Goal: Task Accomplishment & Management: Use online tool/utility

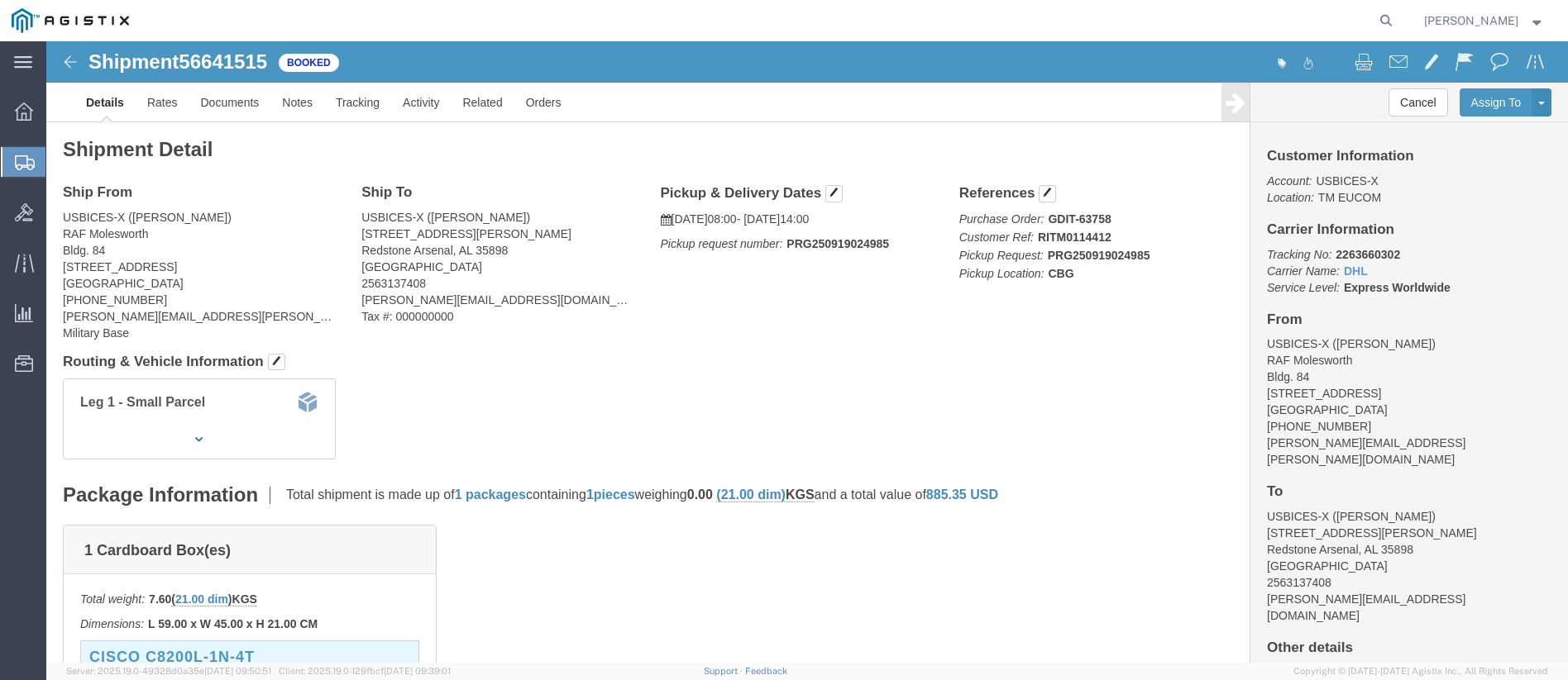
drag, startPoint x: 18, startPoint y: 168, endPoint x: 65, endPoint y: 174, distance: 47.4
click at [18, 168] on icon at bounding box center [25, 163] width 20 height 15
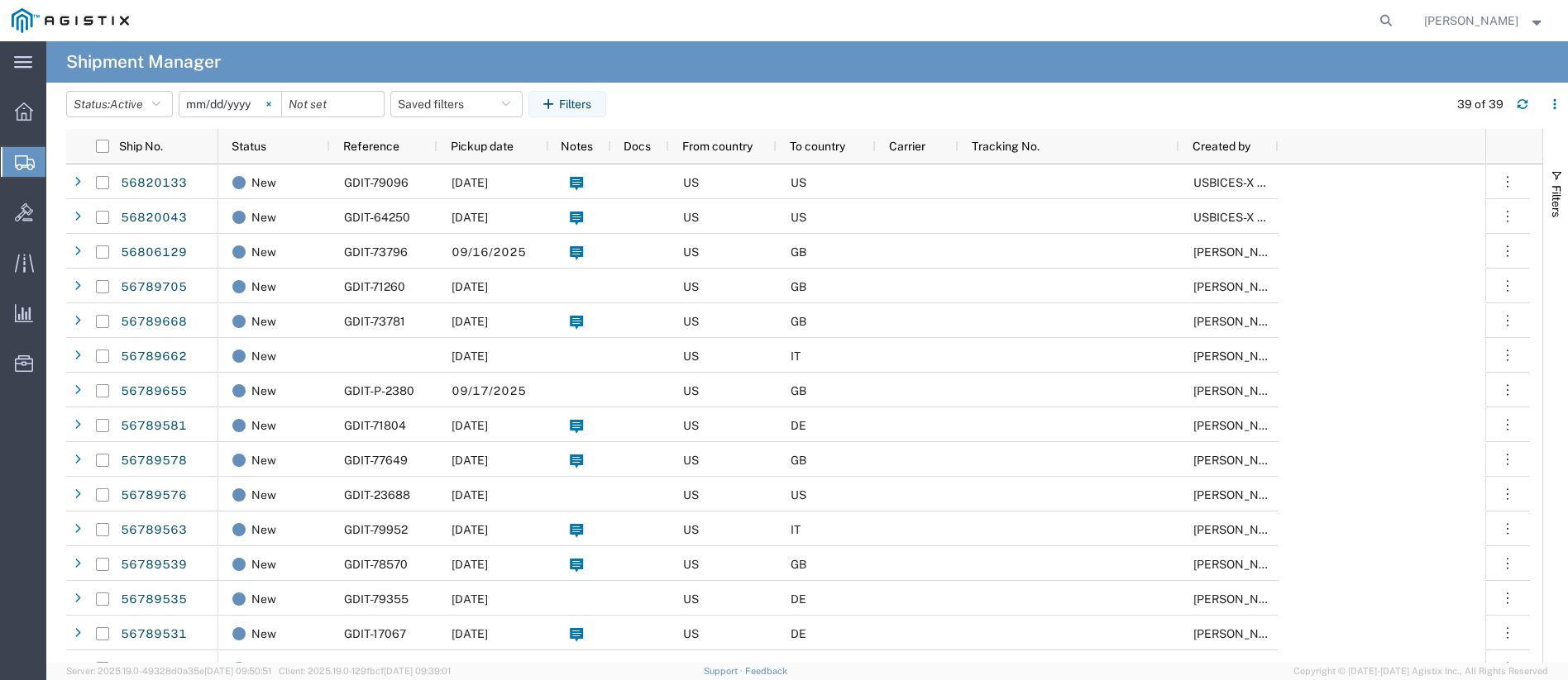
click at [272, 106] on svg-icon at bounding box center [268, 103] width 25 height 25
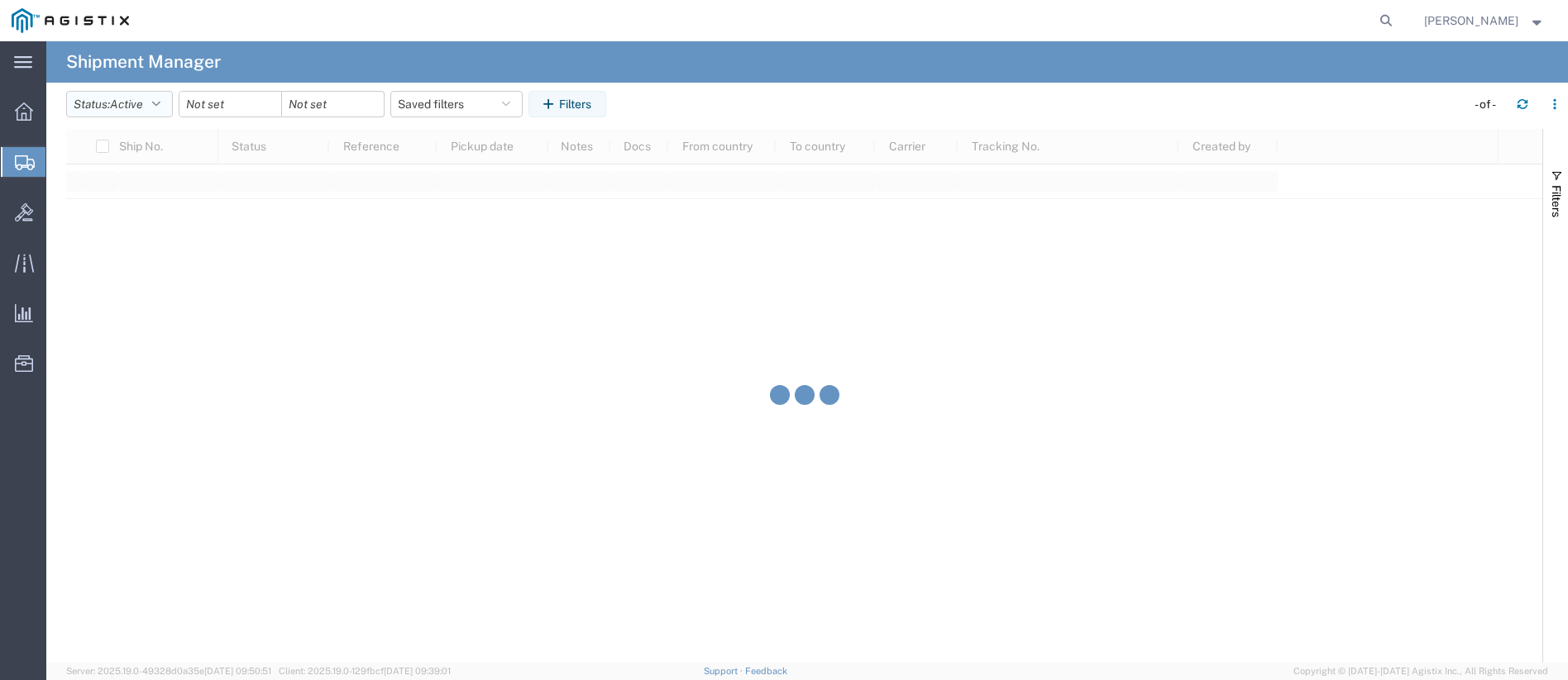
click at [160, 101] on icon "button" at bounding box center [155, 104] width 8 height 12
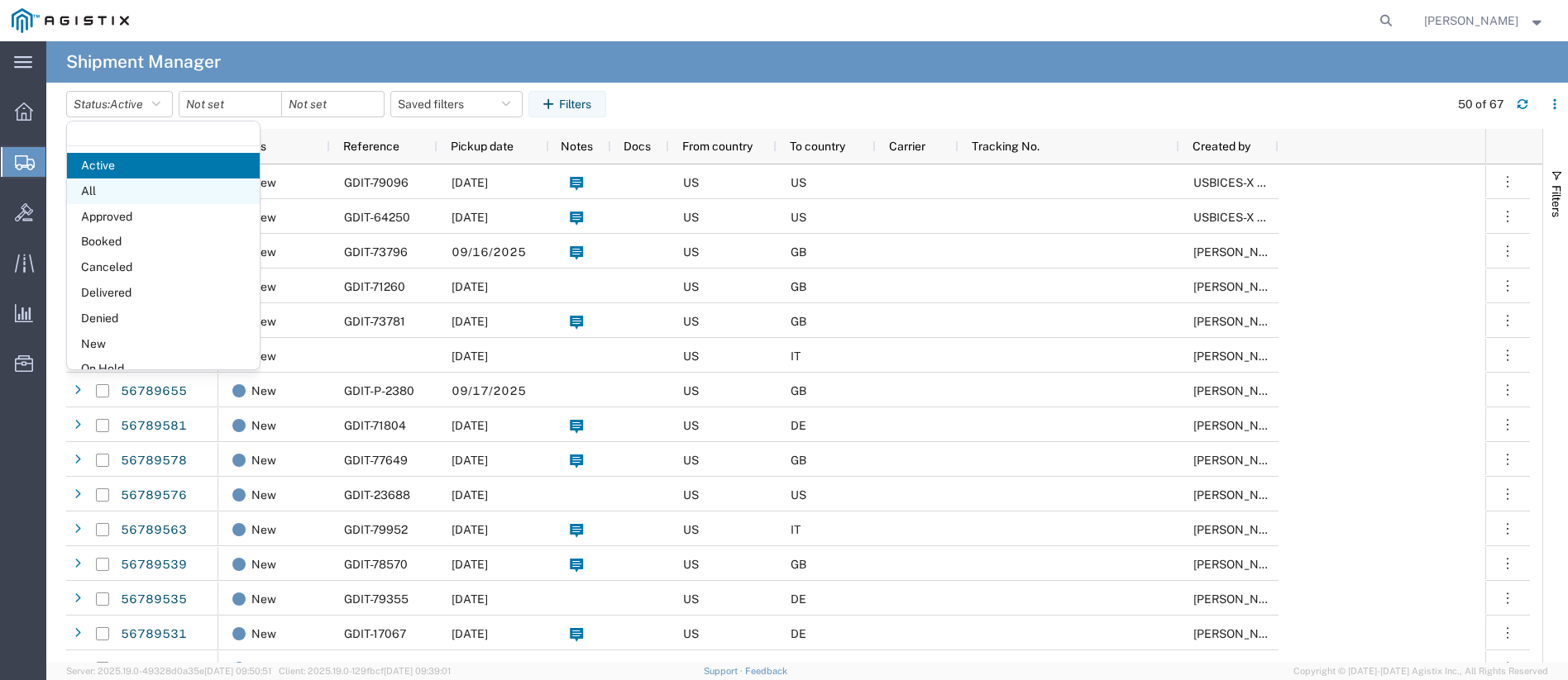
click at [131, 192] on span "All" at bounding box center [163, 191] width 193 height 26
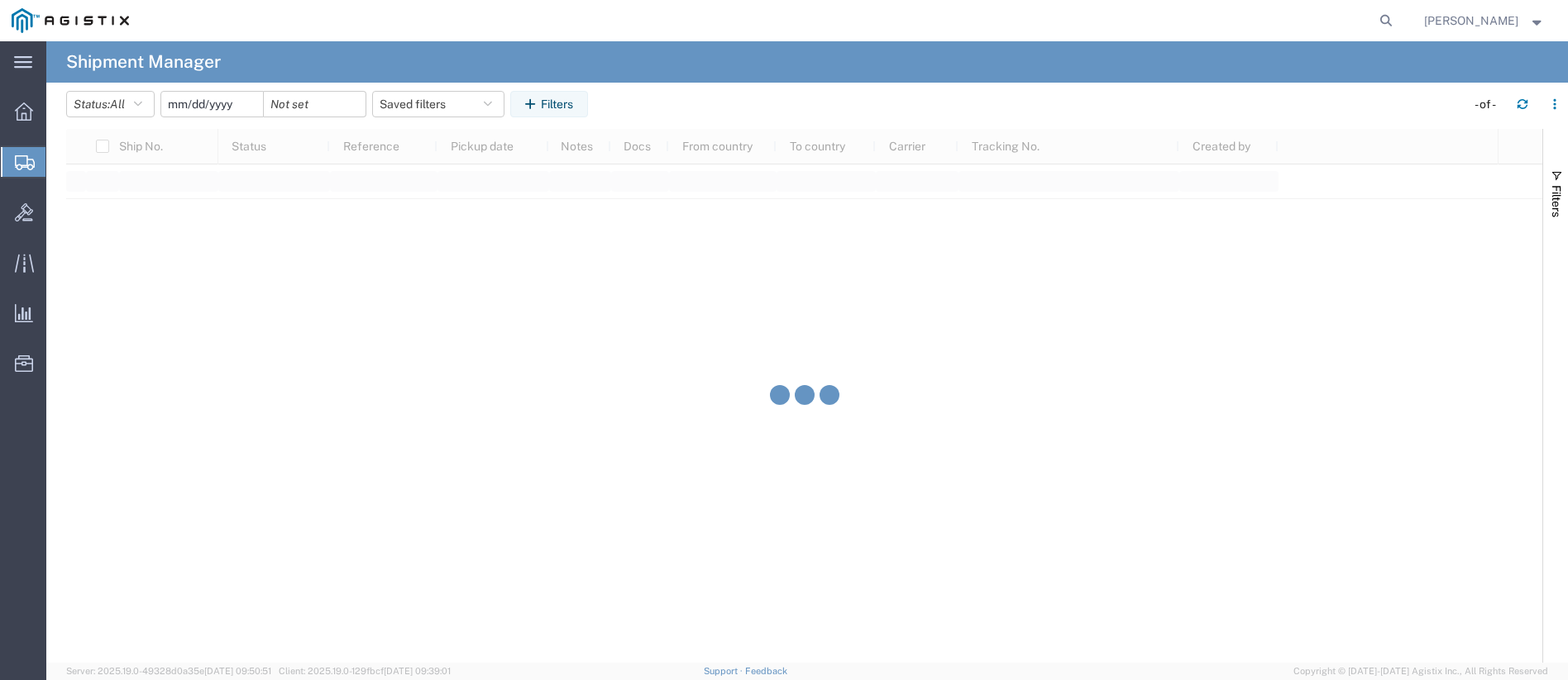
click at [214, 102] on input "date" at bounding box center [211, 103] width 101 height 25
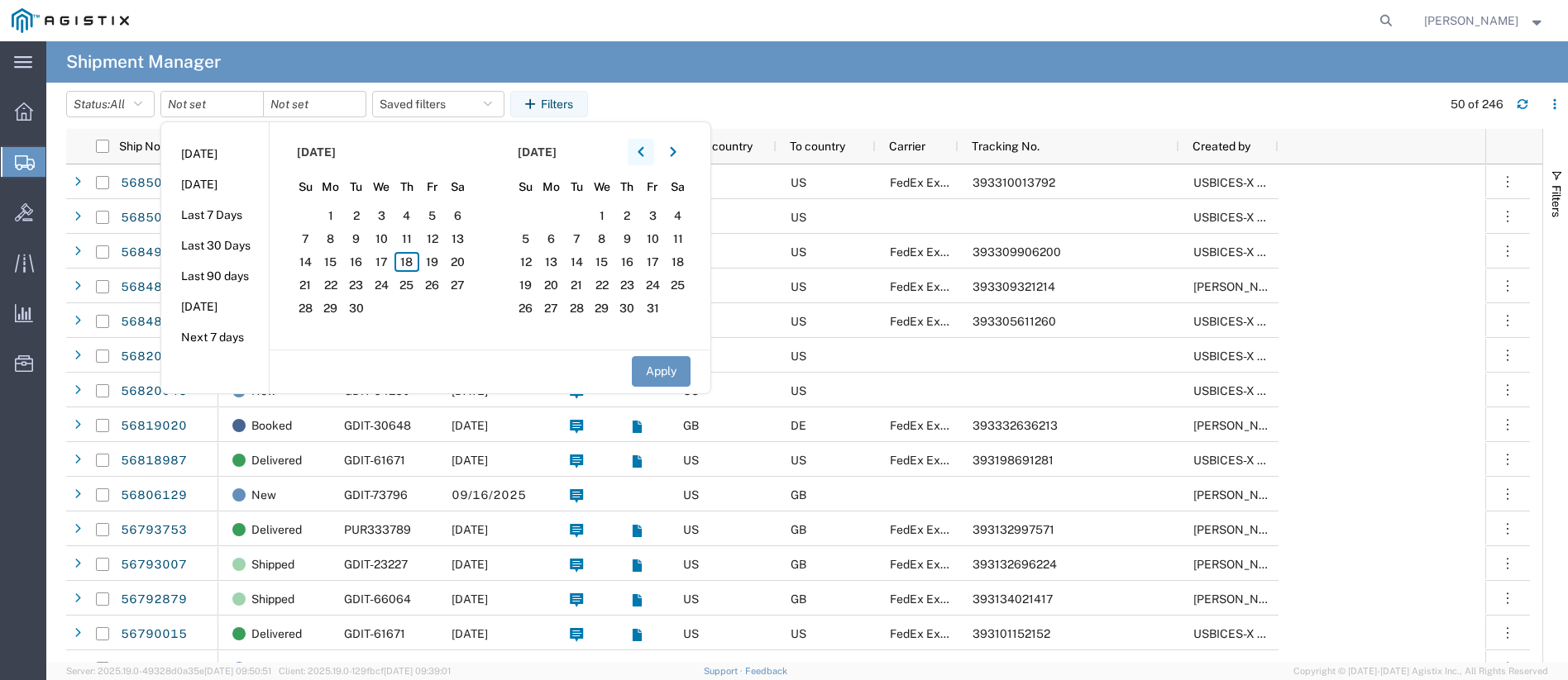
click at [644, 154] on icon "button" at bounding box center [640, 152] width 5 height 10
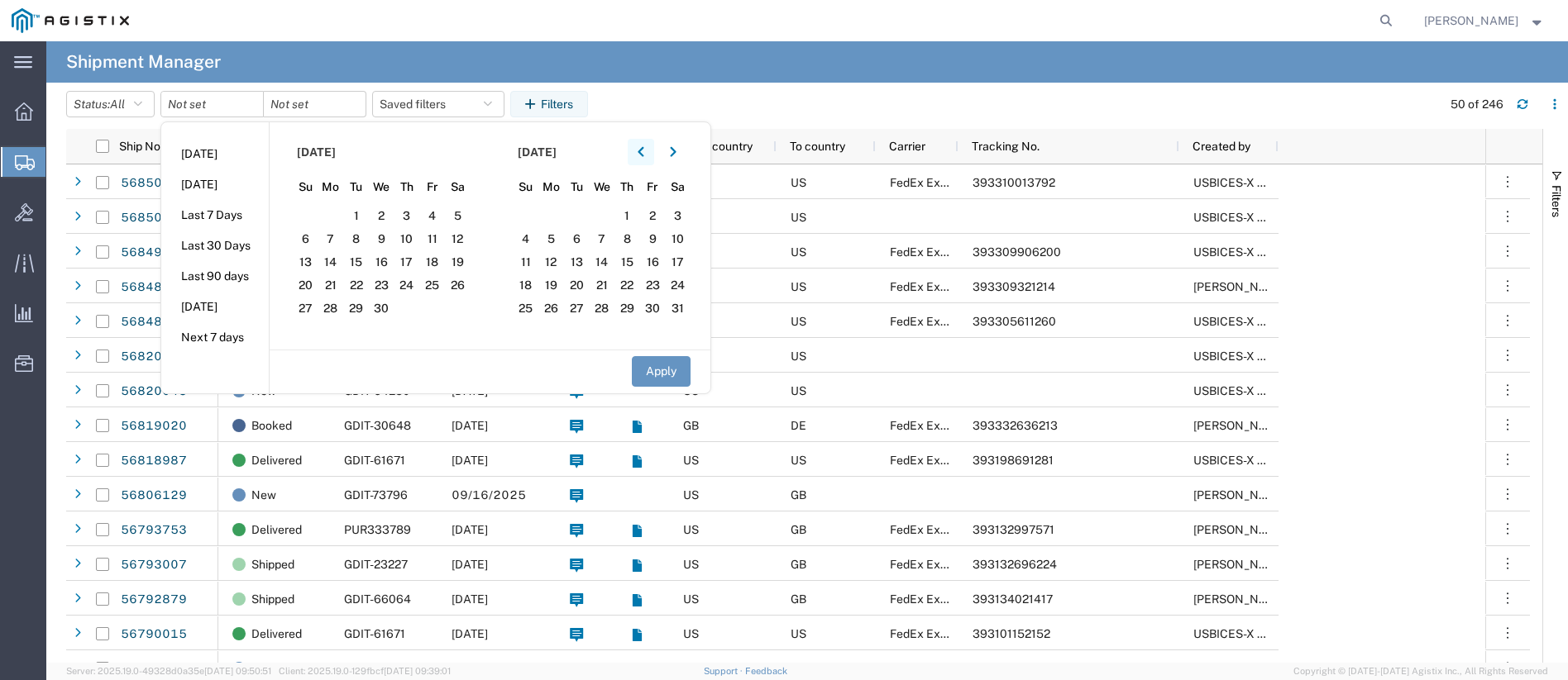
click at [644, 154] on icon "button" at bounding box center [640, 152] width 5 height 10
click at [311, 217] on span "1" at bounding box center [305, 216] width 26 height 20
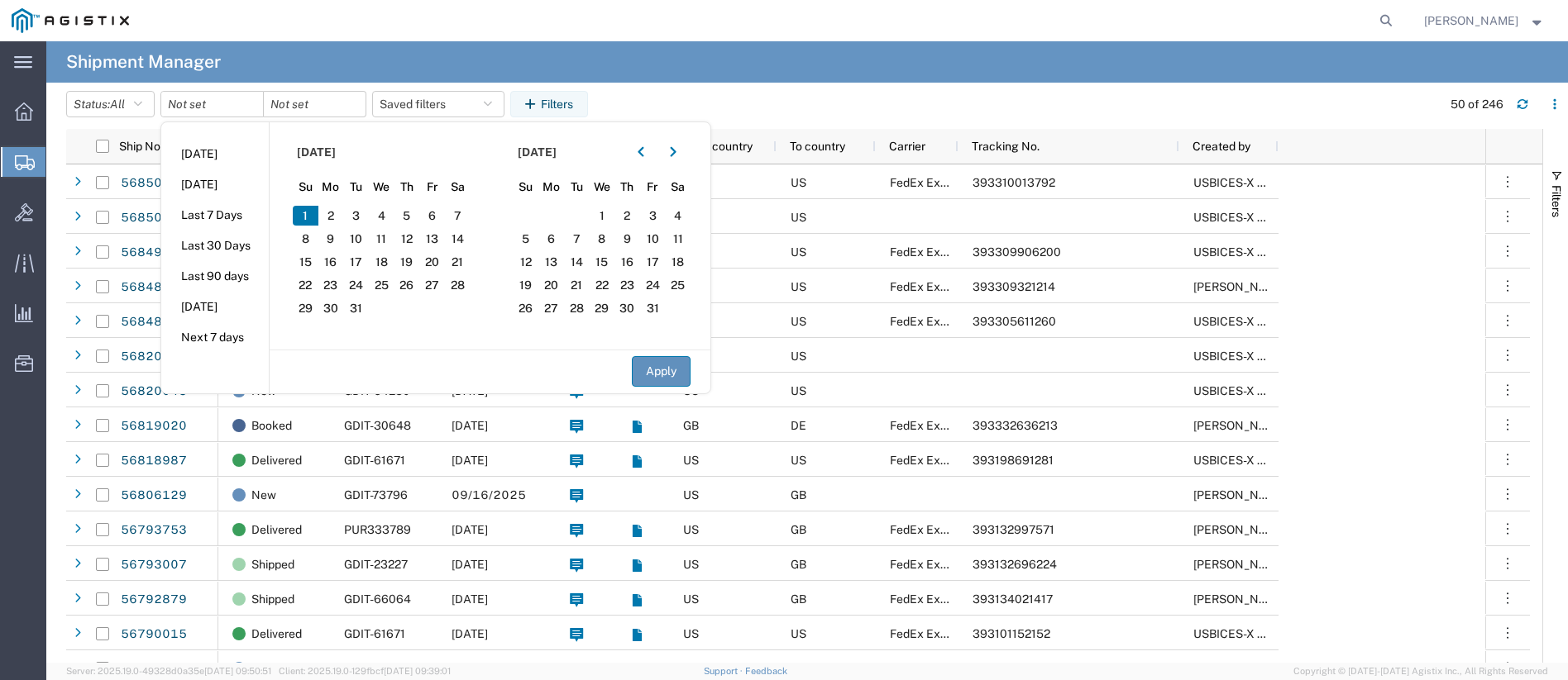
click at [667, 368] on button "Apply" at bounding box center [661, 371] width 59 height 30
type input "2024-12-01"
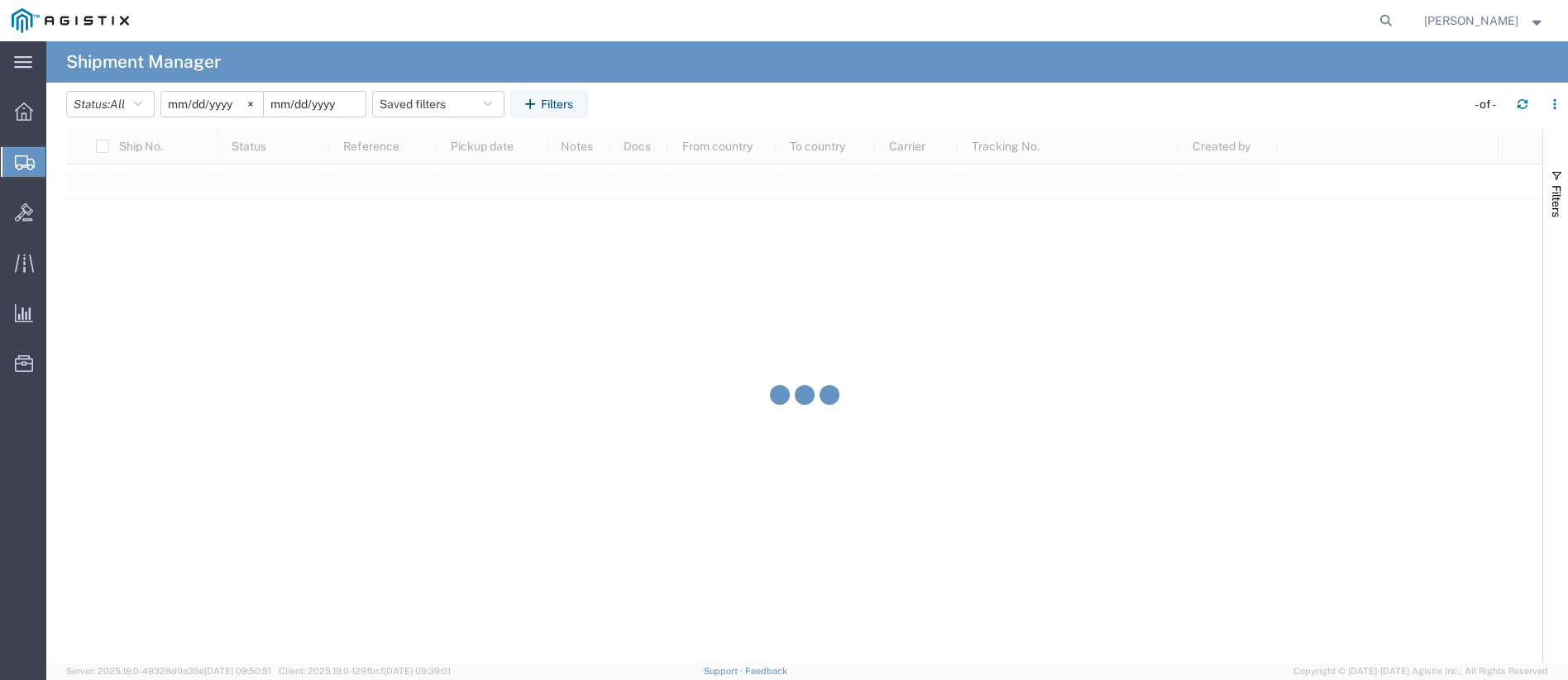
click at [338, 108] on input "date" at bounding box center [315, 103] width 101 height 25
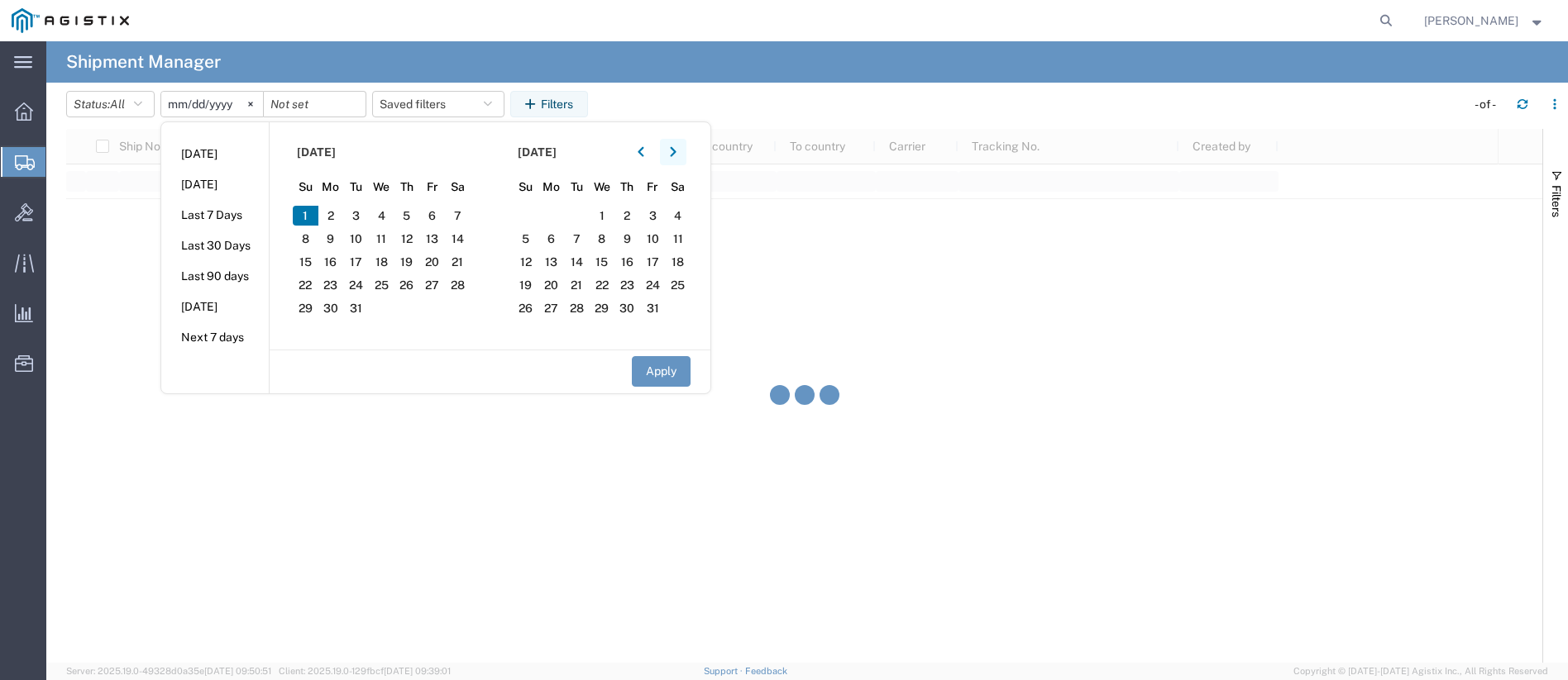
click at [683, 152] on button "button" at bounding box center [673, 152] width 27 height 27
click at [680, 218] on span "1" at bounding box center [677, 216] width 26 height 20
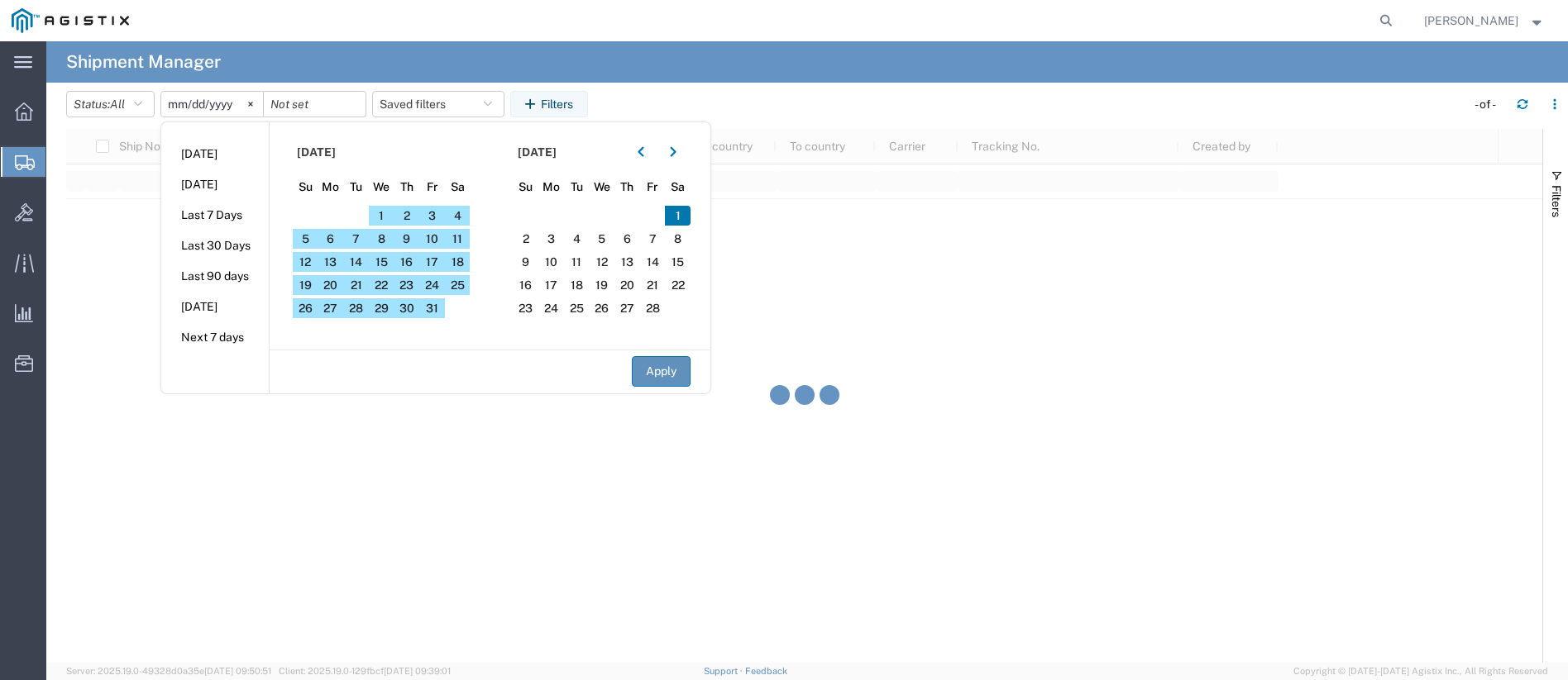
click at [651, 371] on button "Apply" at bounding box center [661, 371] width 59 height 30
type input "2025-02-01"
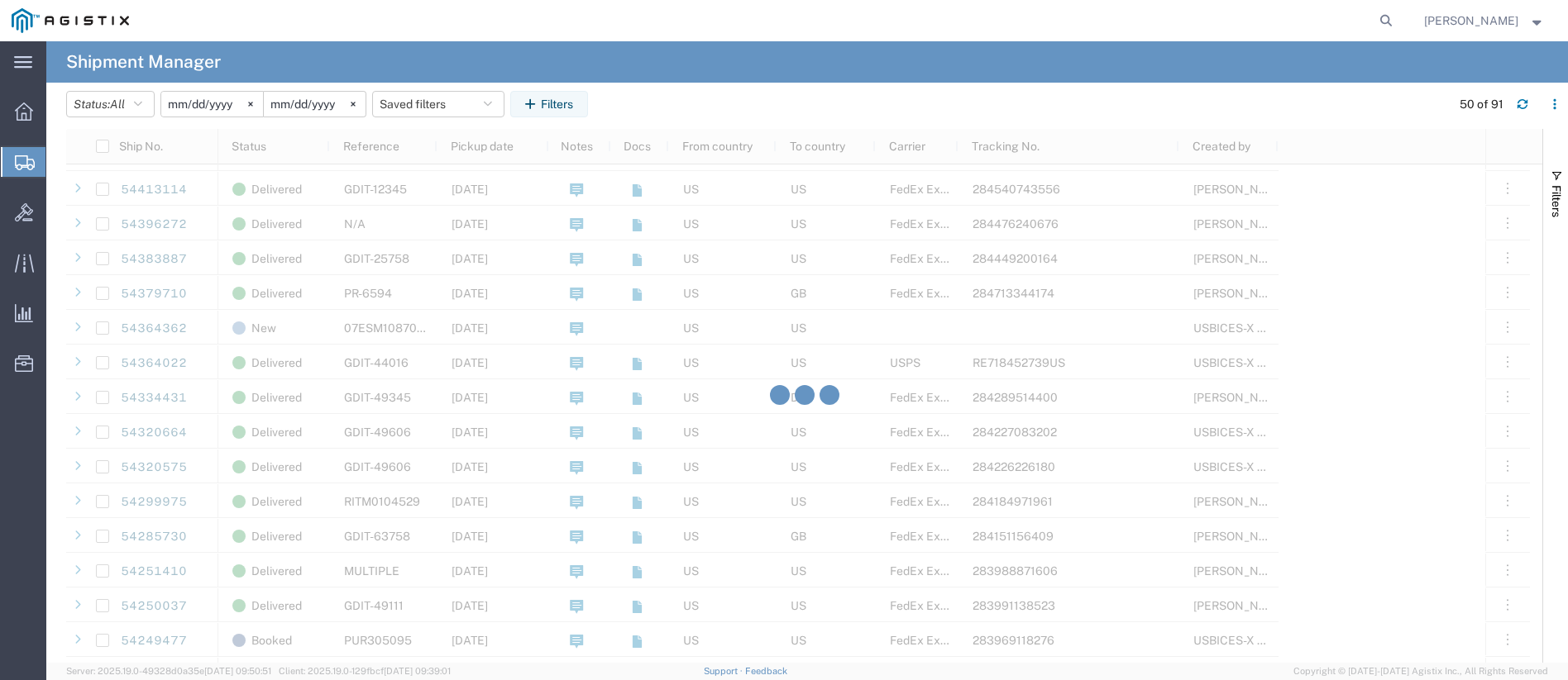
scroll to position [909, 0]
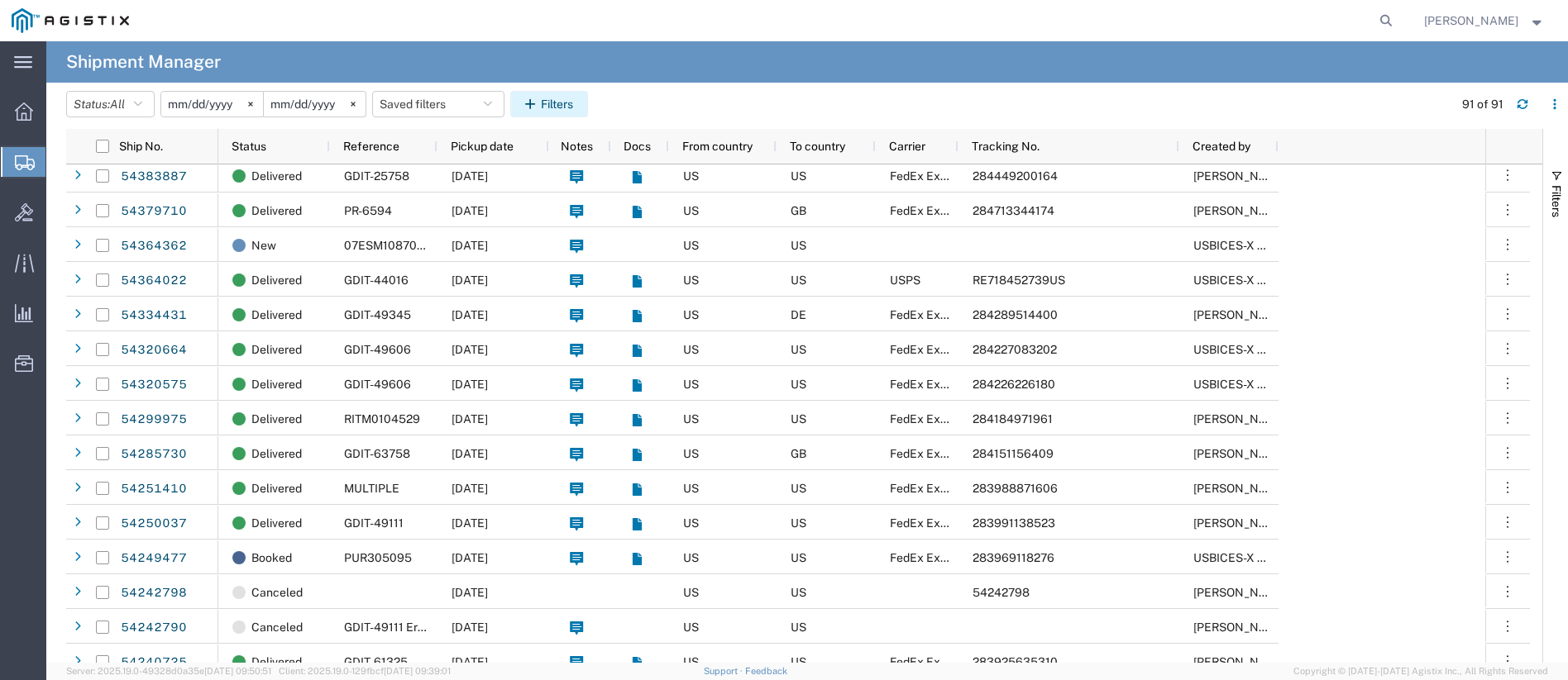
click at [540, 110] on button "Filters" at bounding box center [549, 103] width 78 height 27
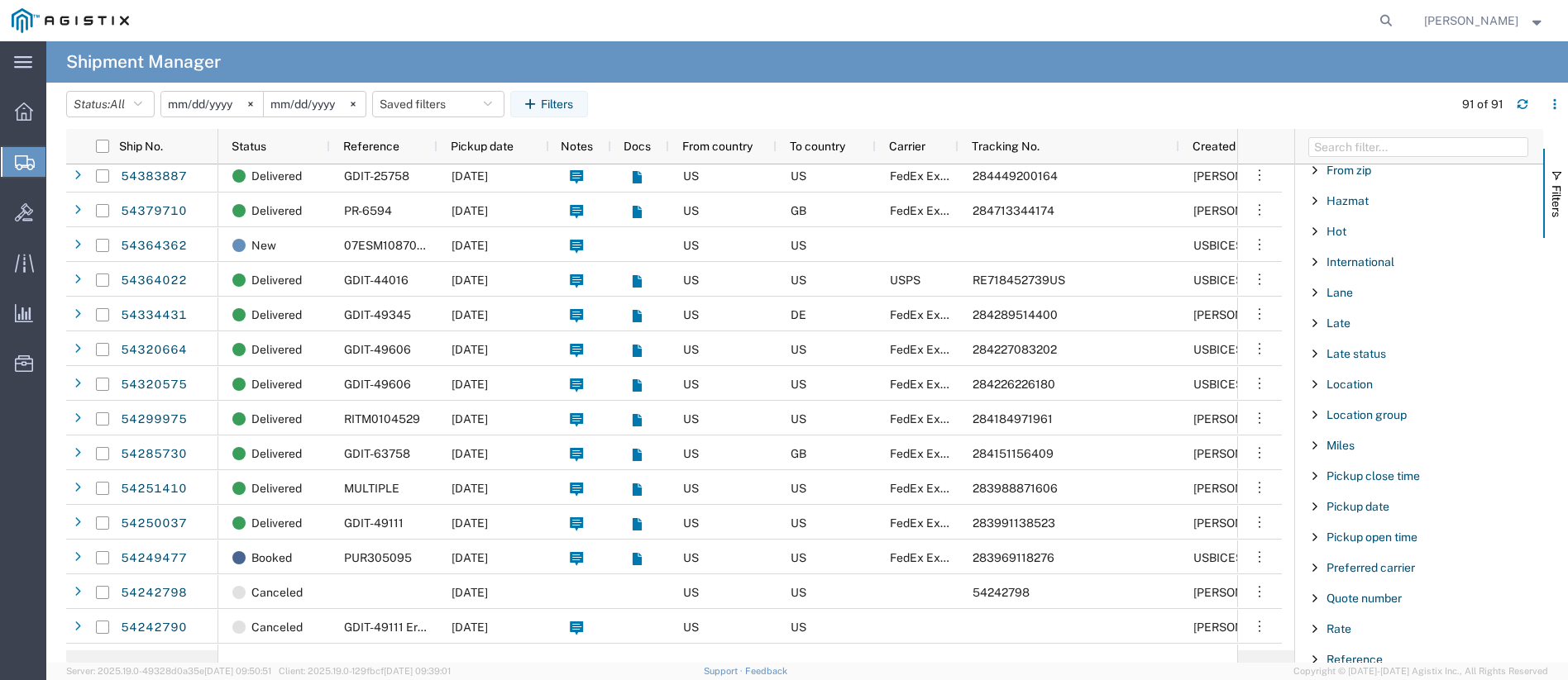
scroll to position [826, 0]
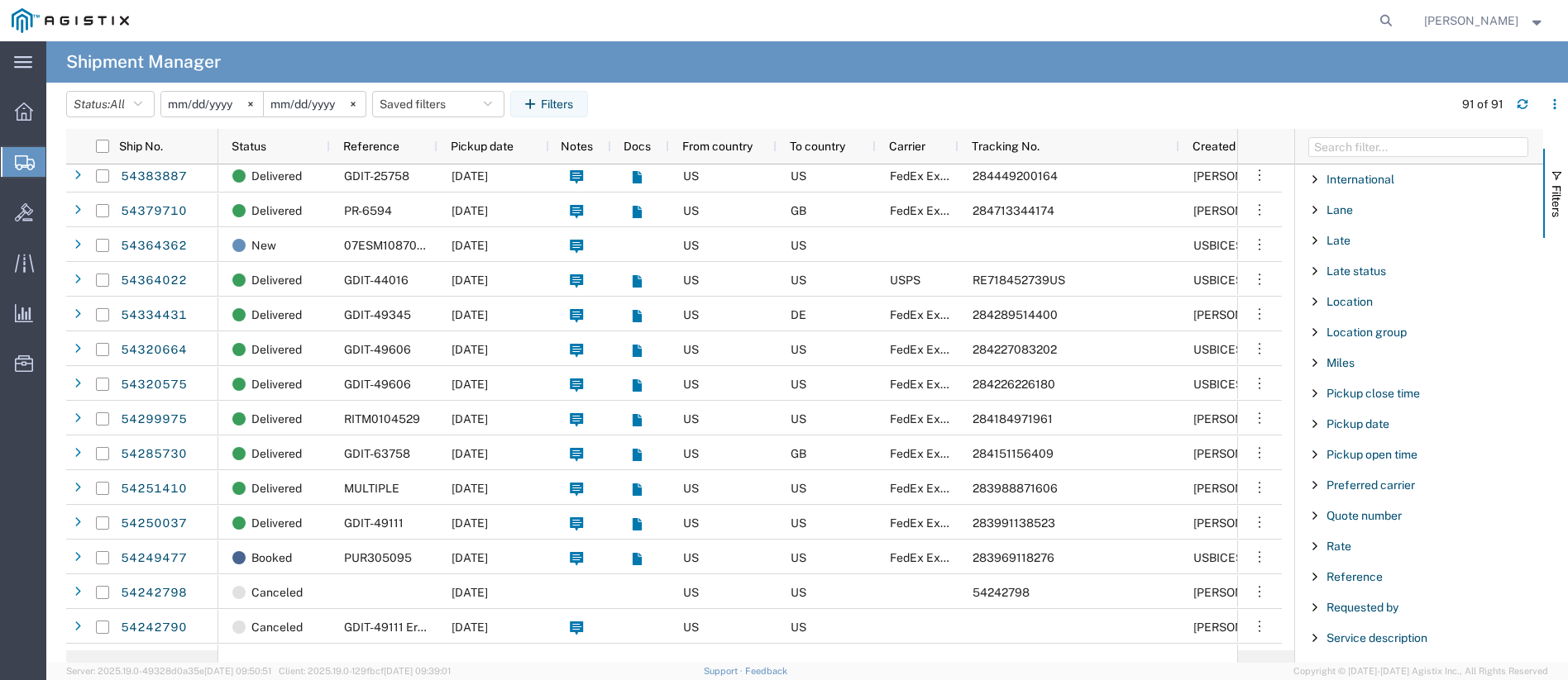
click at [1314, 576] on span "Filter List 66 Filters" at bounding box center [1315, 577] width 13 height 13
click at [1359, 644] on input "Filter Value" at bounding box center [1424, 646] width 217 height 20
click at [1364, 618] on div "starts with" at bounding box center [1419, 619] width 189 height 13
click at [1350, 644] on input "Filter Value" at bounding box center [1424, 646] width 217 height 20
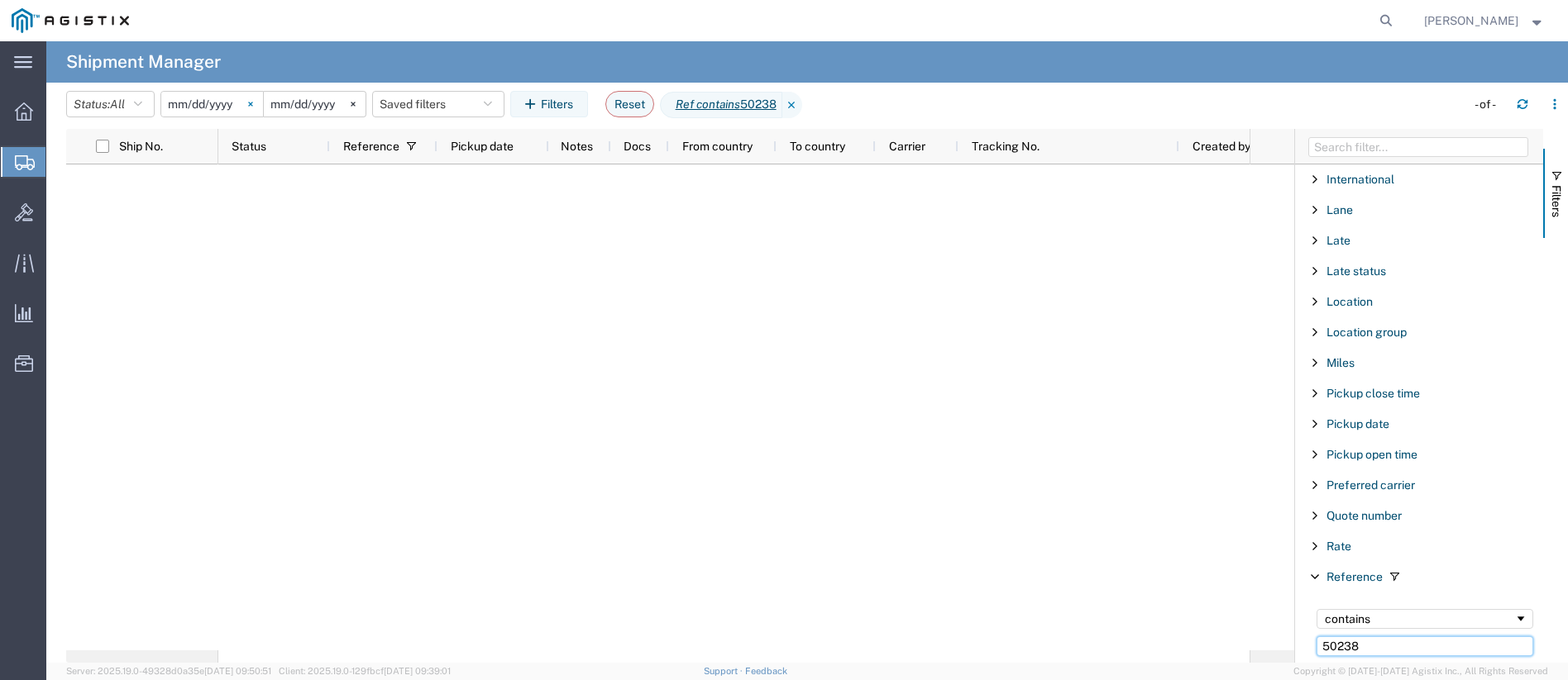
type input "50238"
click at [253, 103] on icon at bounding box center [250, 103] width 5 height 5
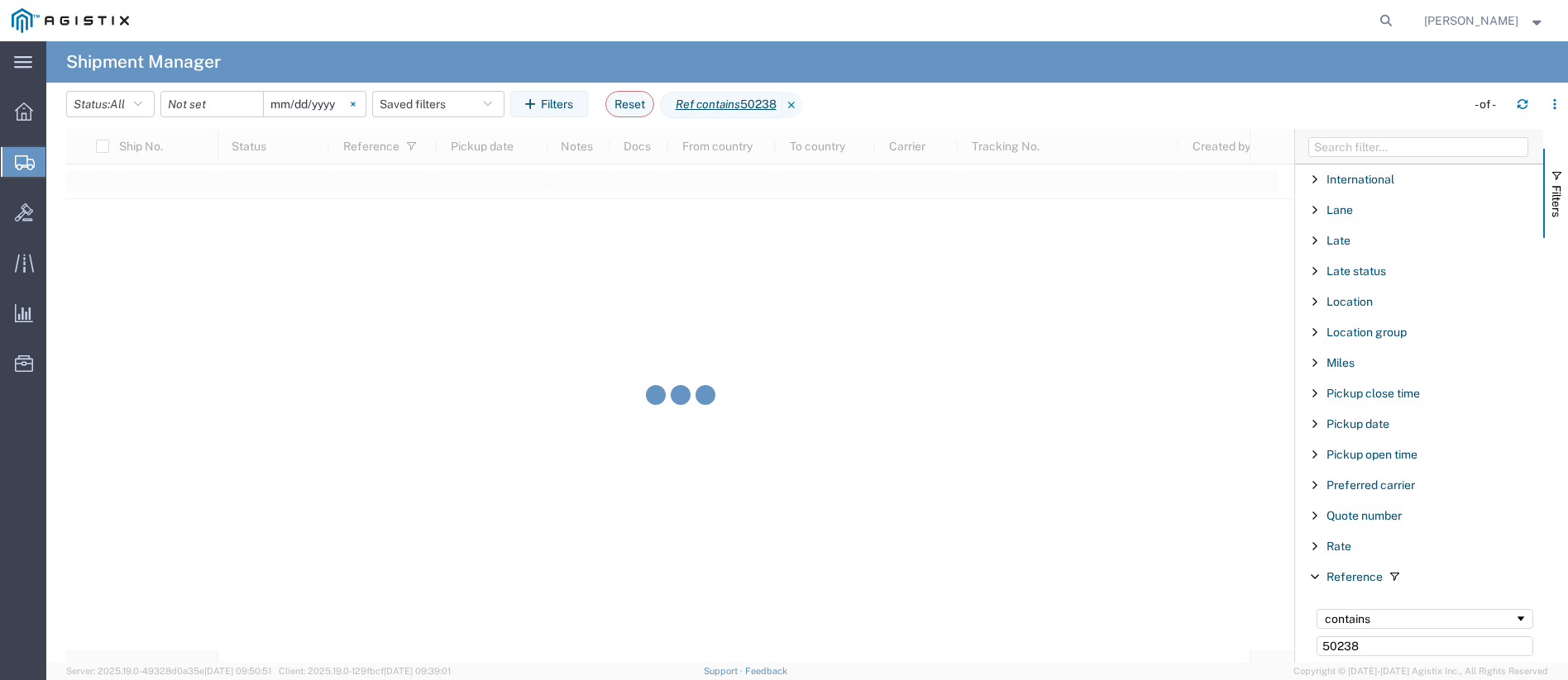
click at [356, 104] on icon at bounding box center [352, 103] width 5 height 5
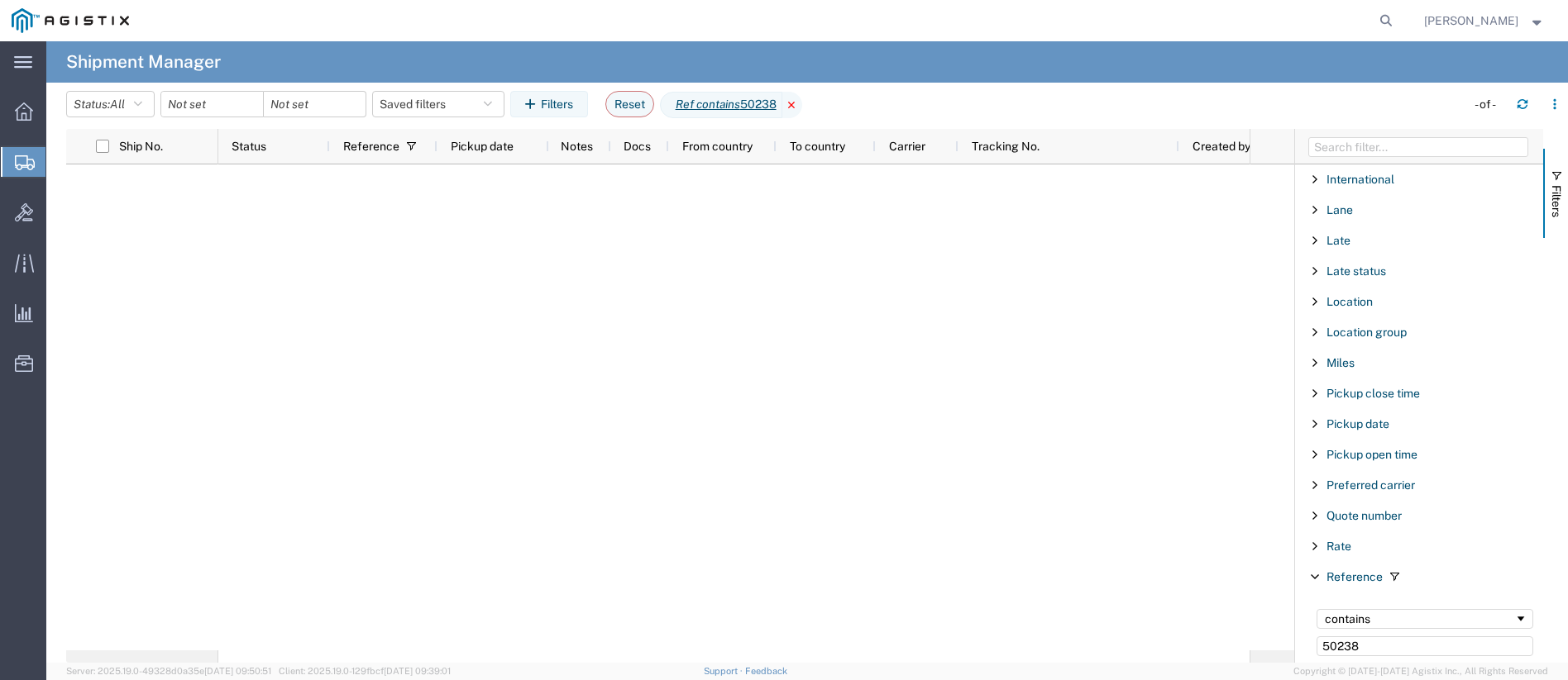
click at [802, 101] on icon at bounding box center [793, 104] width 20 height 27
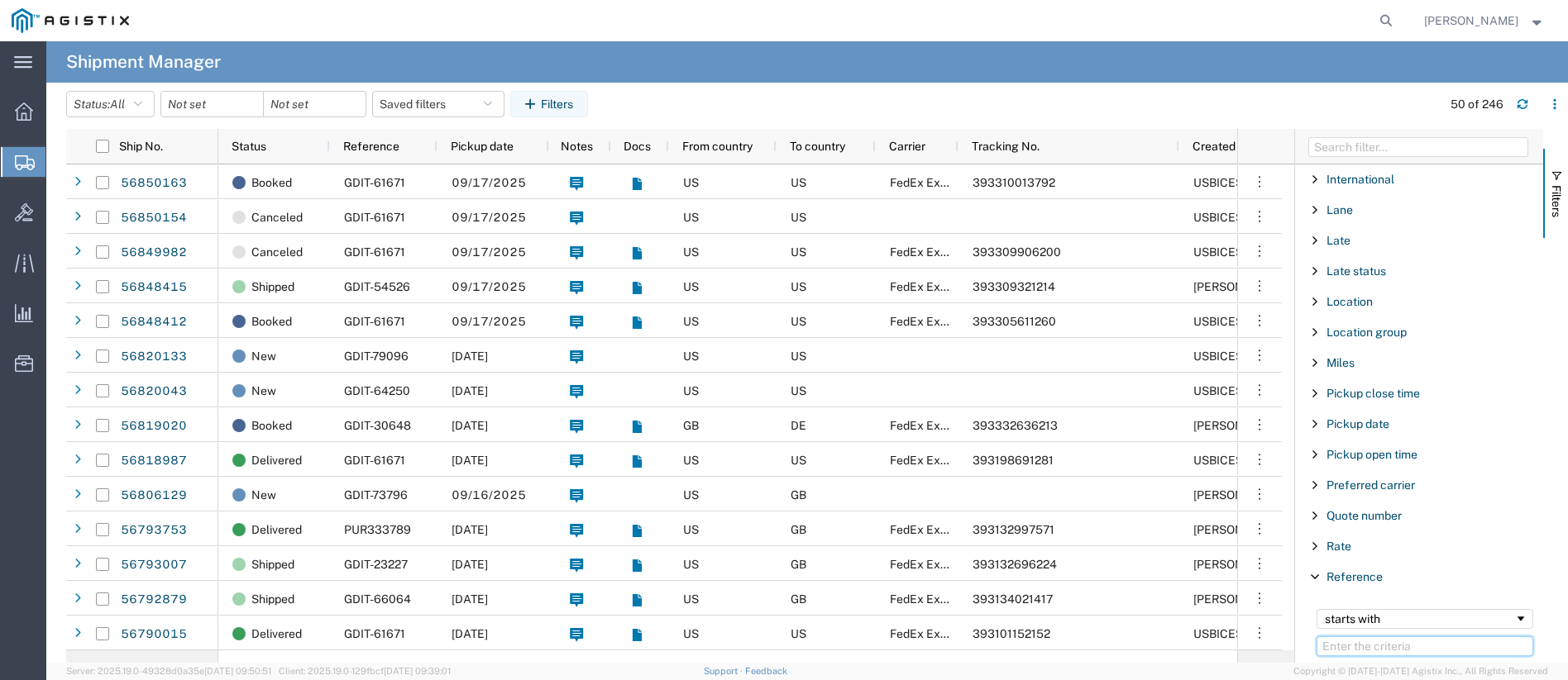
click at [1380, 646] on input "Filter Value" at bounding box center [1424, 646] width 217 height 20
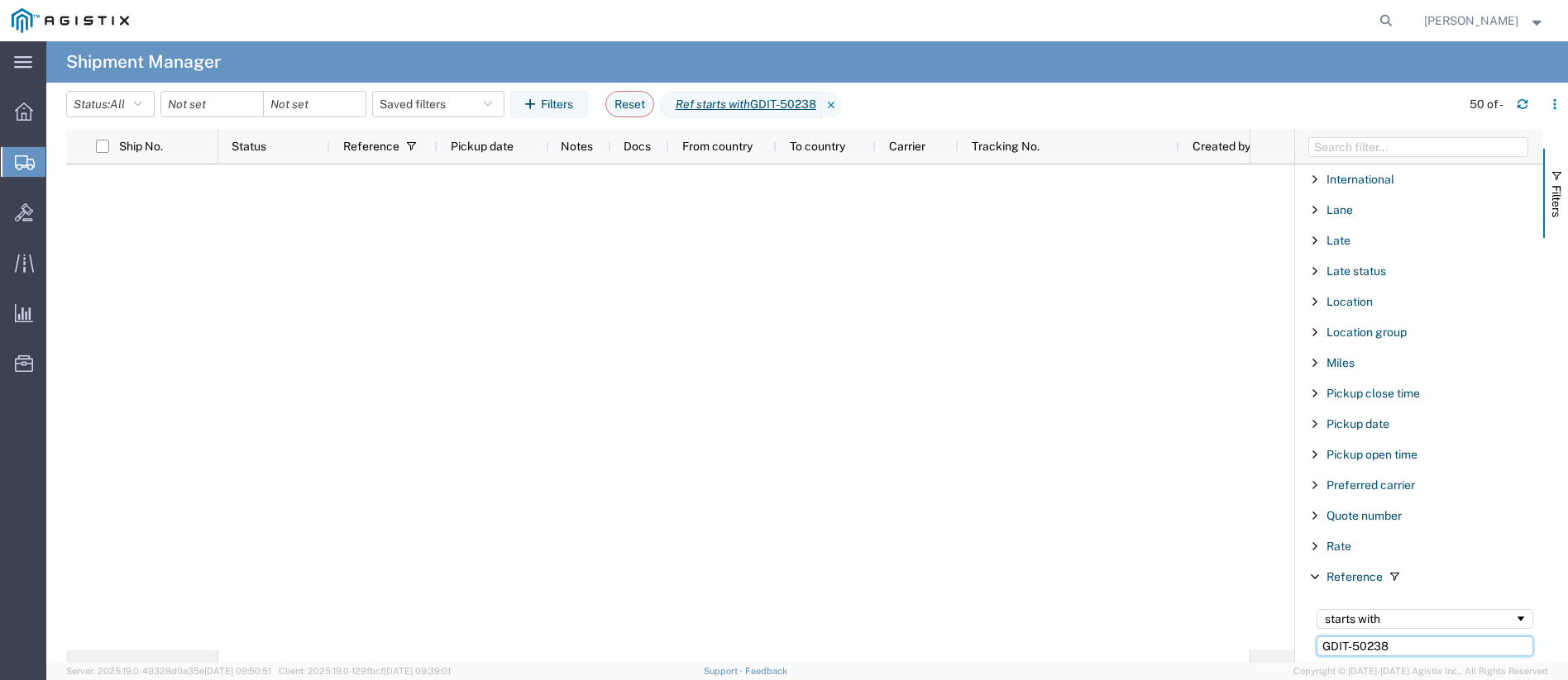
type input "GDIT-50238"
click at [187, 101] on input "date" at bounding box center [211, 103] width 101 height 25
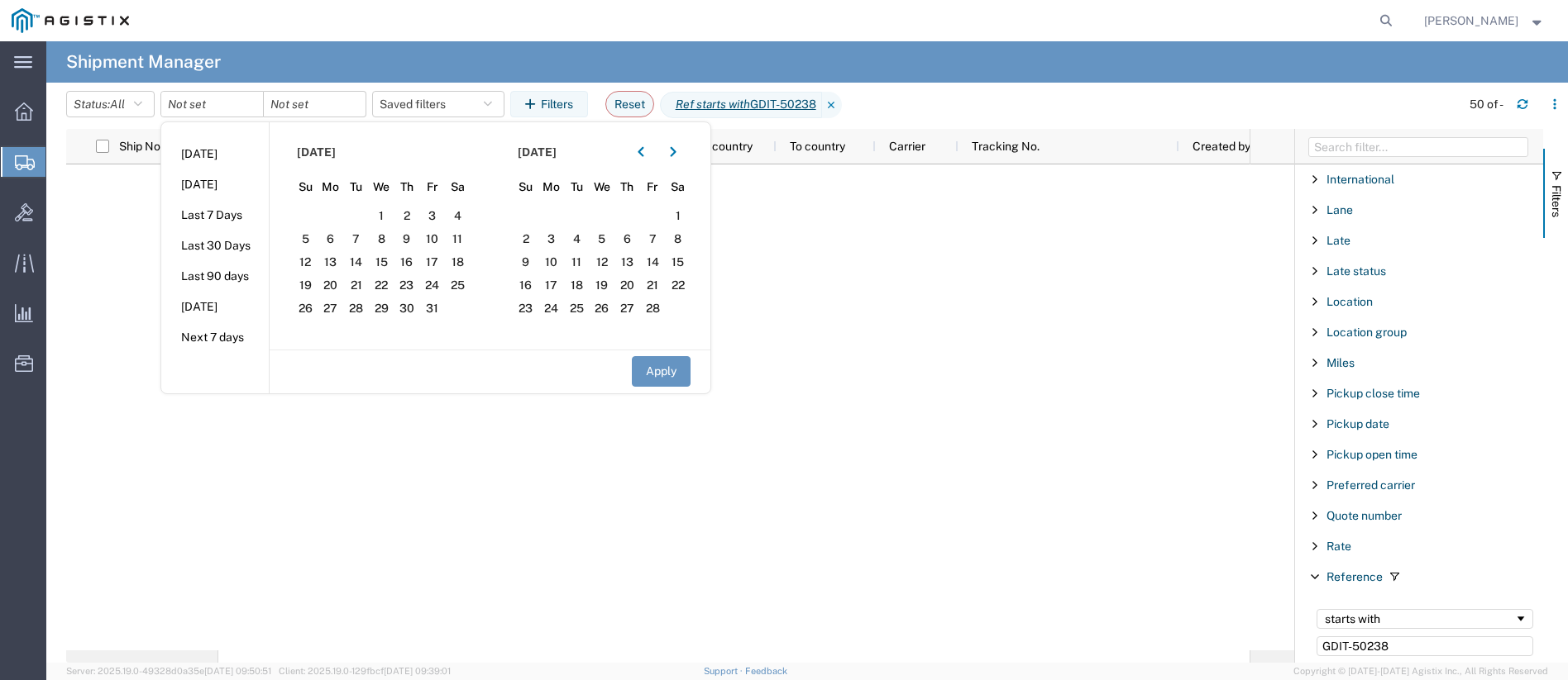
click at [282, 527] on div at bounding box center [734, 408] width 1031 height 486
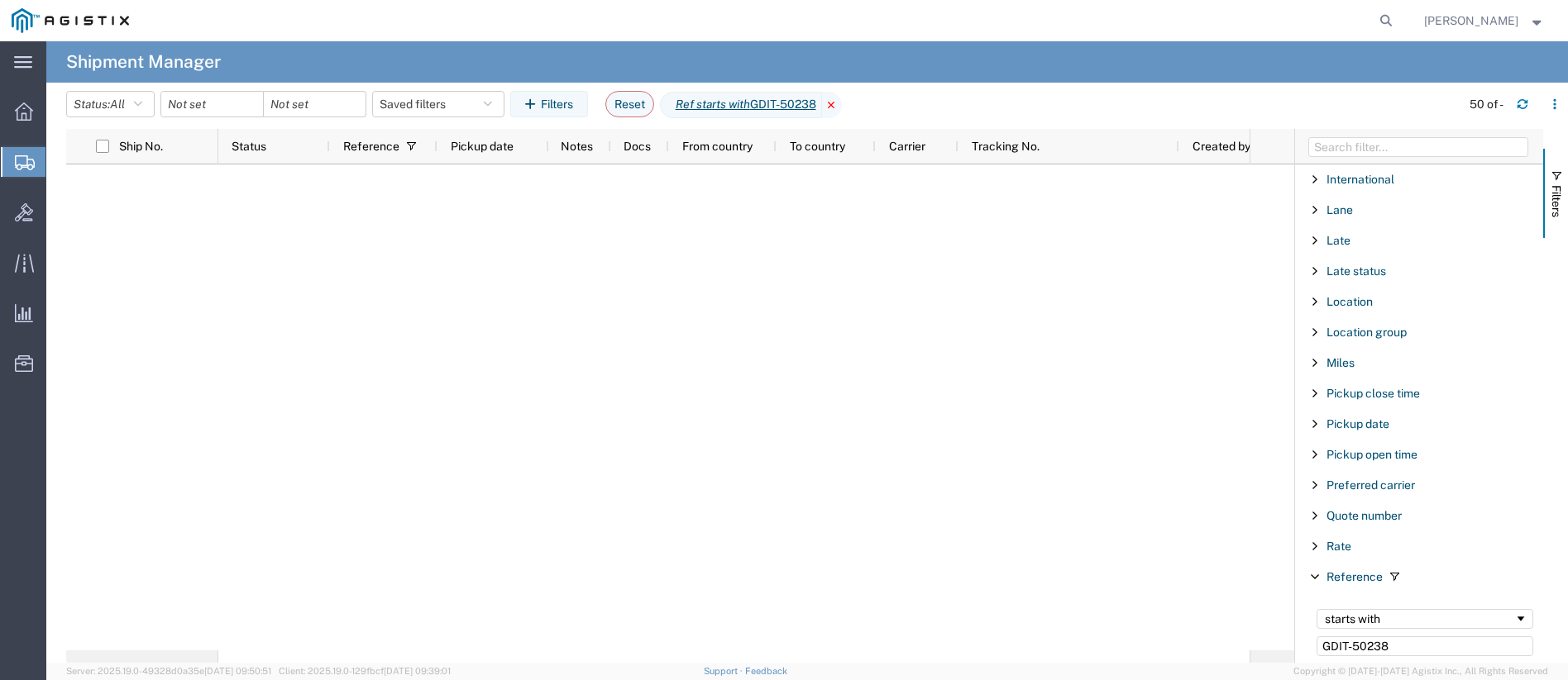
click at [840, 102] on icon at bounding box center [832, 104] width 20 height 27
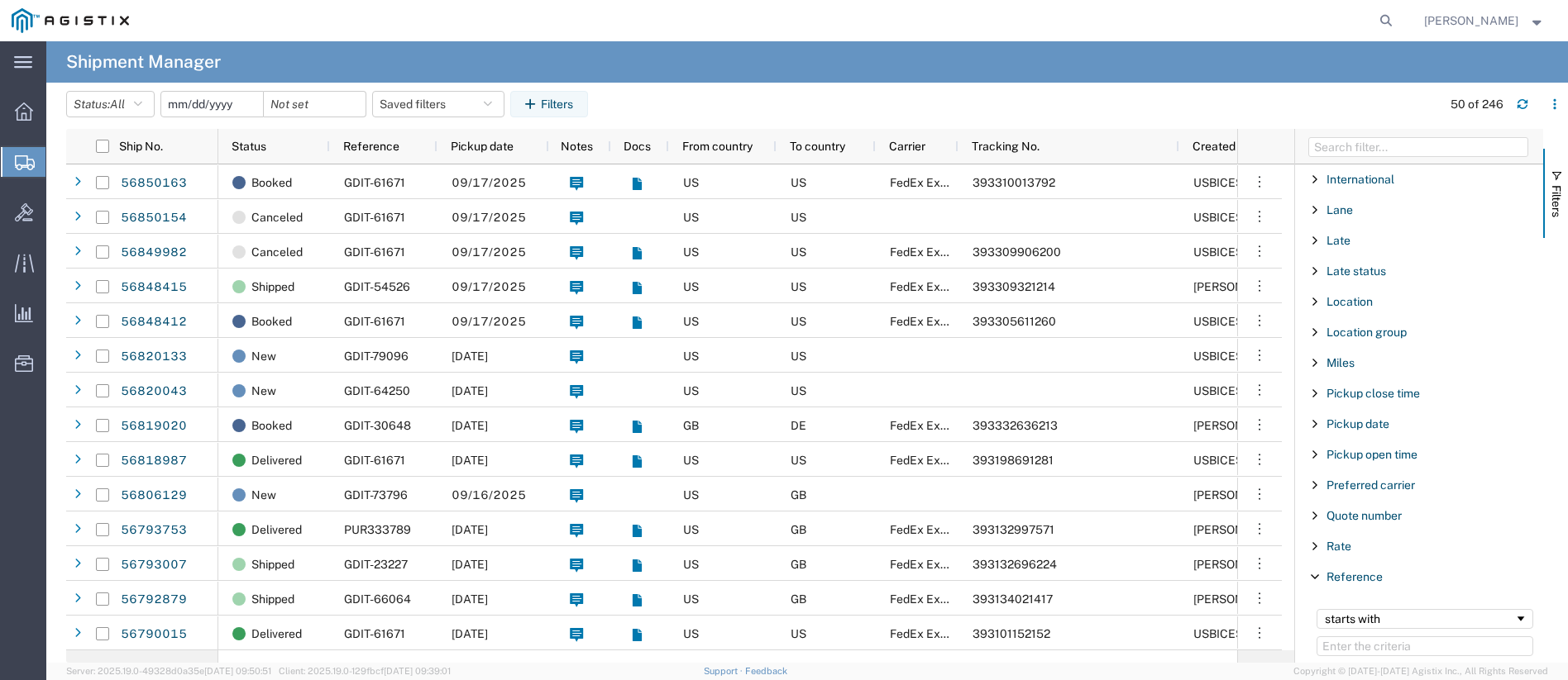
click at [213, 110] on input "date" at bounding box center [211, 103] width 101 height 25
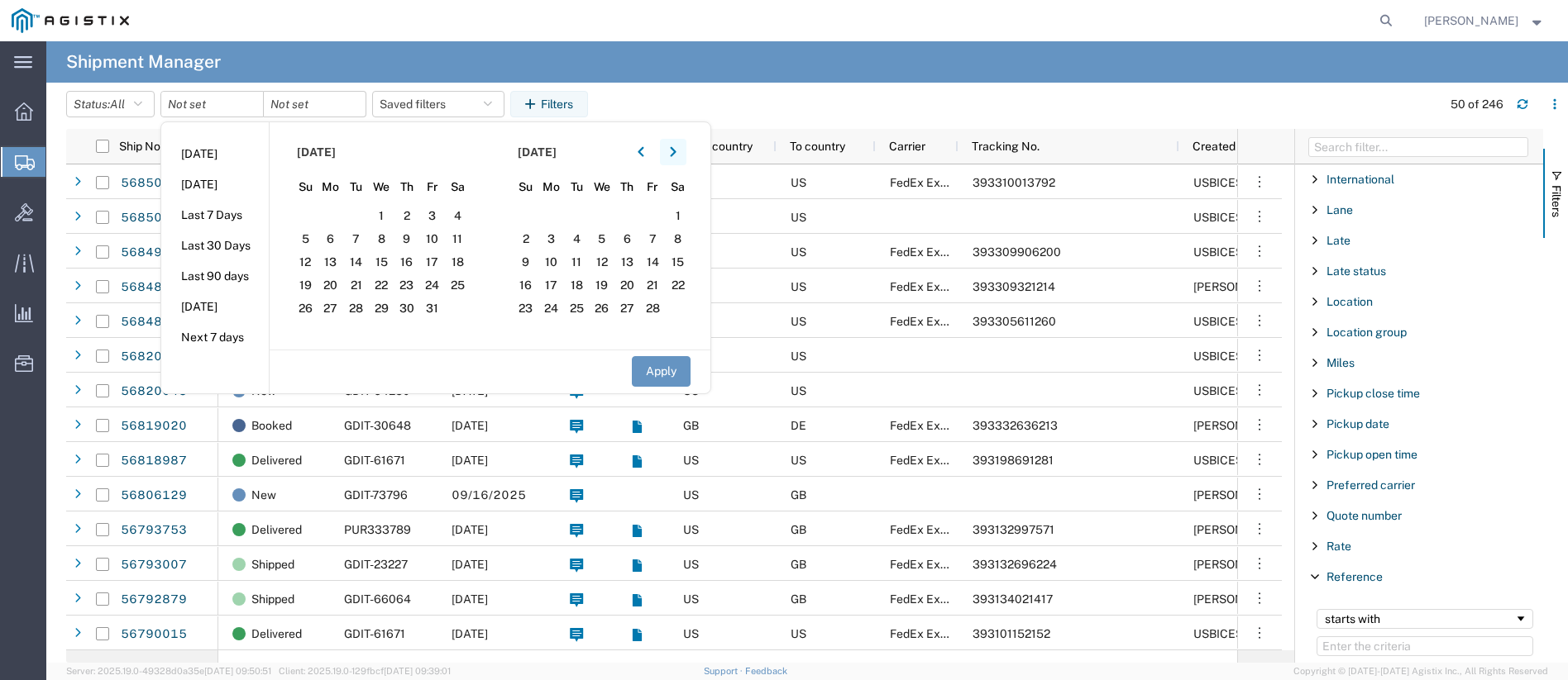
click at [682, 150] on button "button" at bounding box center [673, 152] width 27 height 27
click at [635, 216] on span "1" at bounding box center [627, 216] width 26 height 20
click at [658, 381] on button "Apply" at bounding box center [661, 371] width 59 height 30
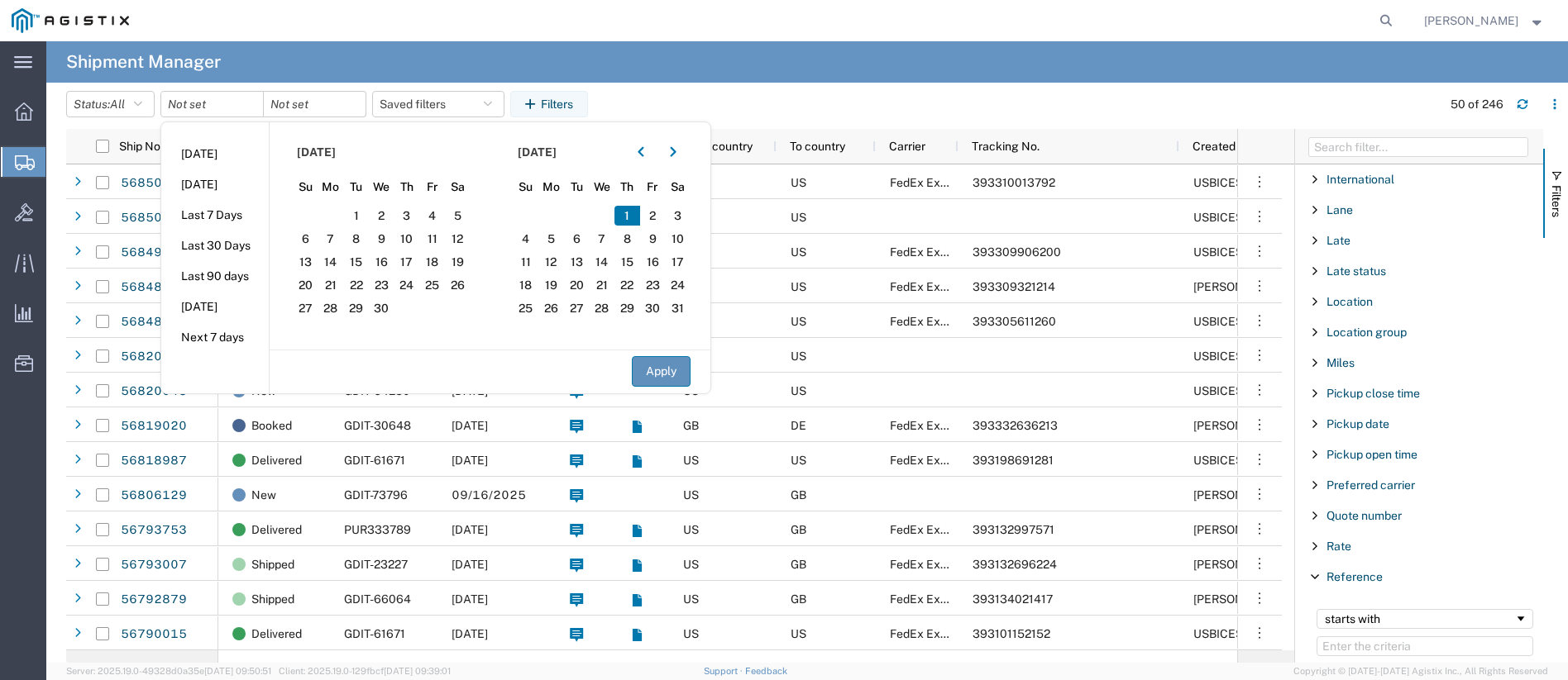
type input "2025-05-01"
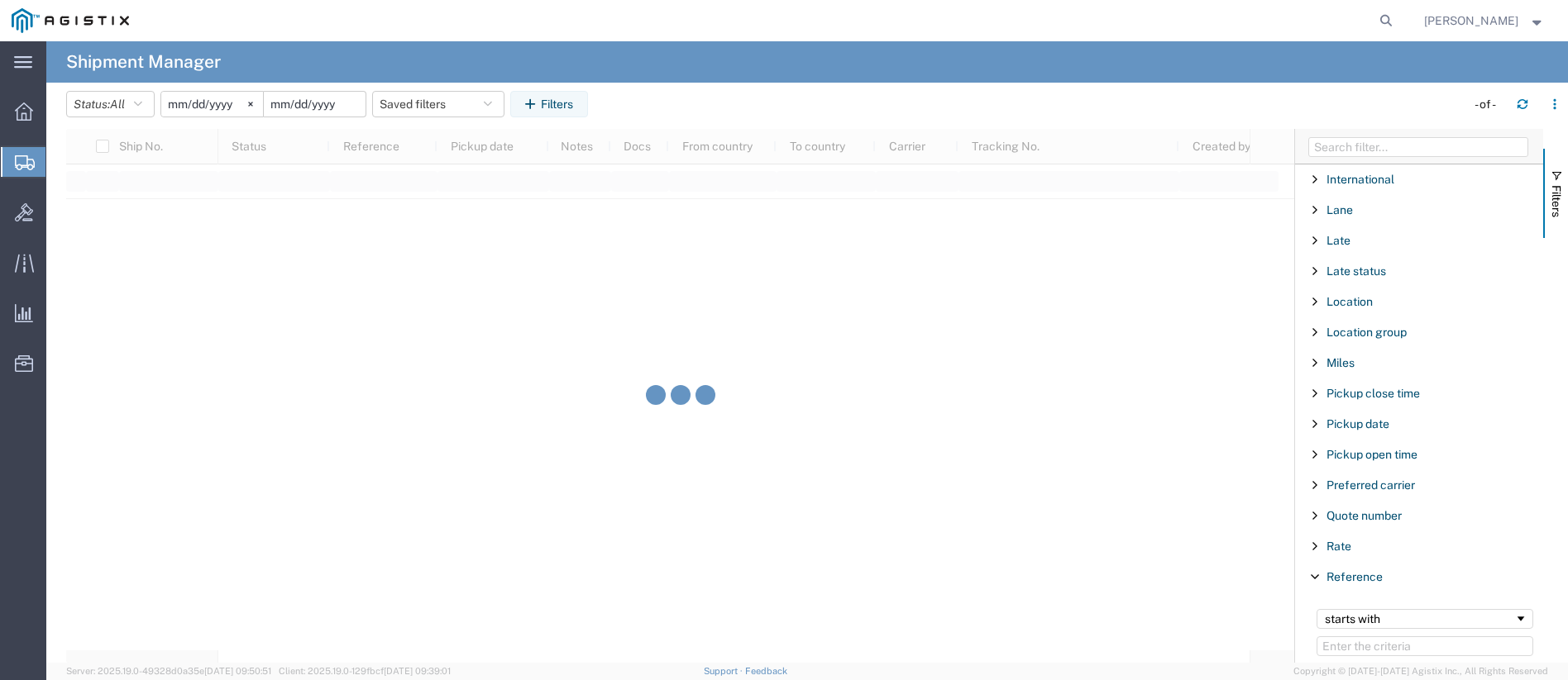
click at [310, 108] on input "date" at bounding box center [315, 103] width 101 height 25
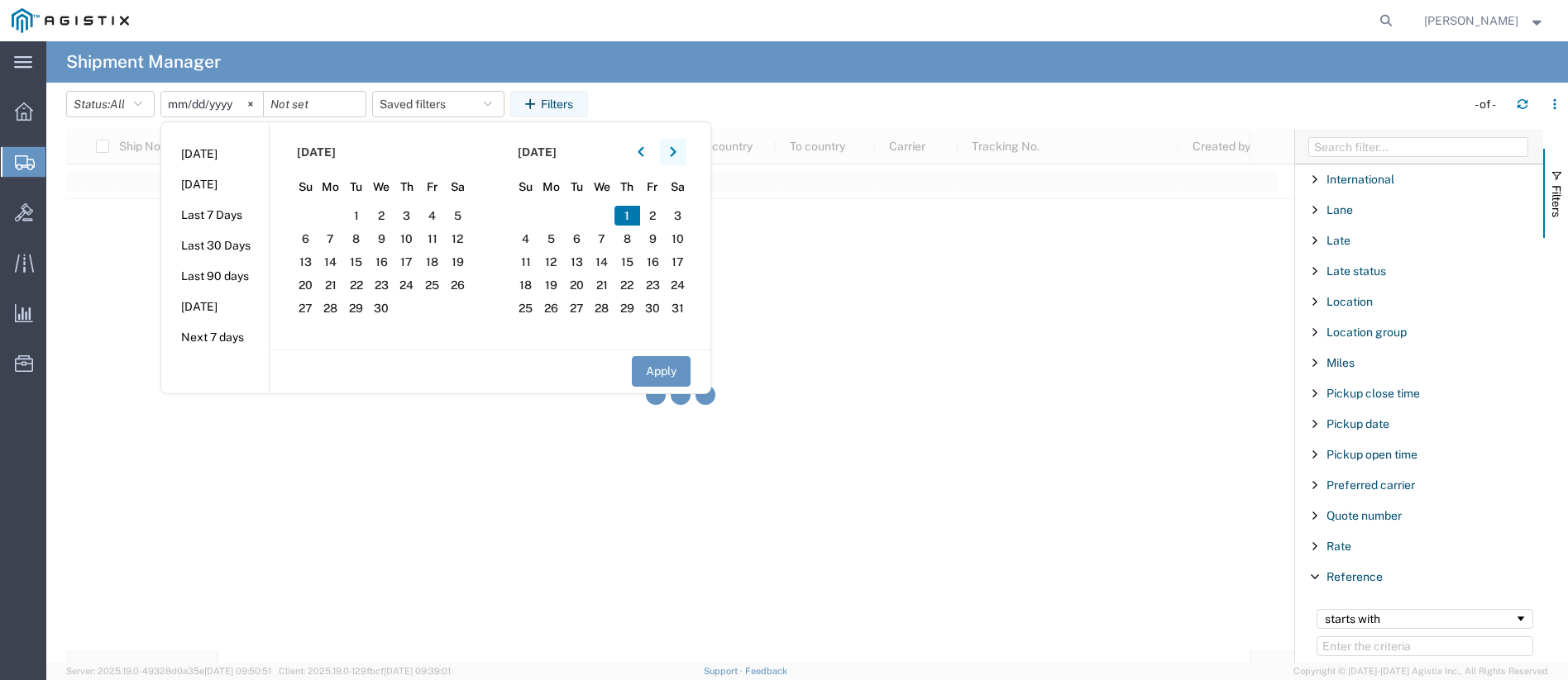
click at [676, 152] on icon "button" at bounding box center [673, 152] width 5 height 10
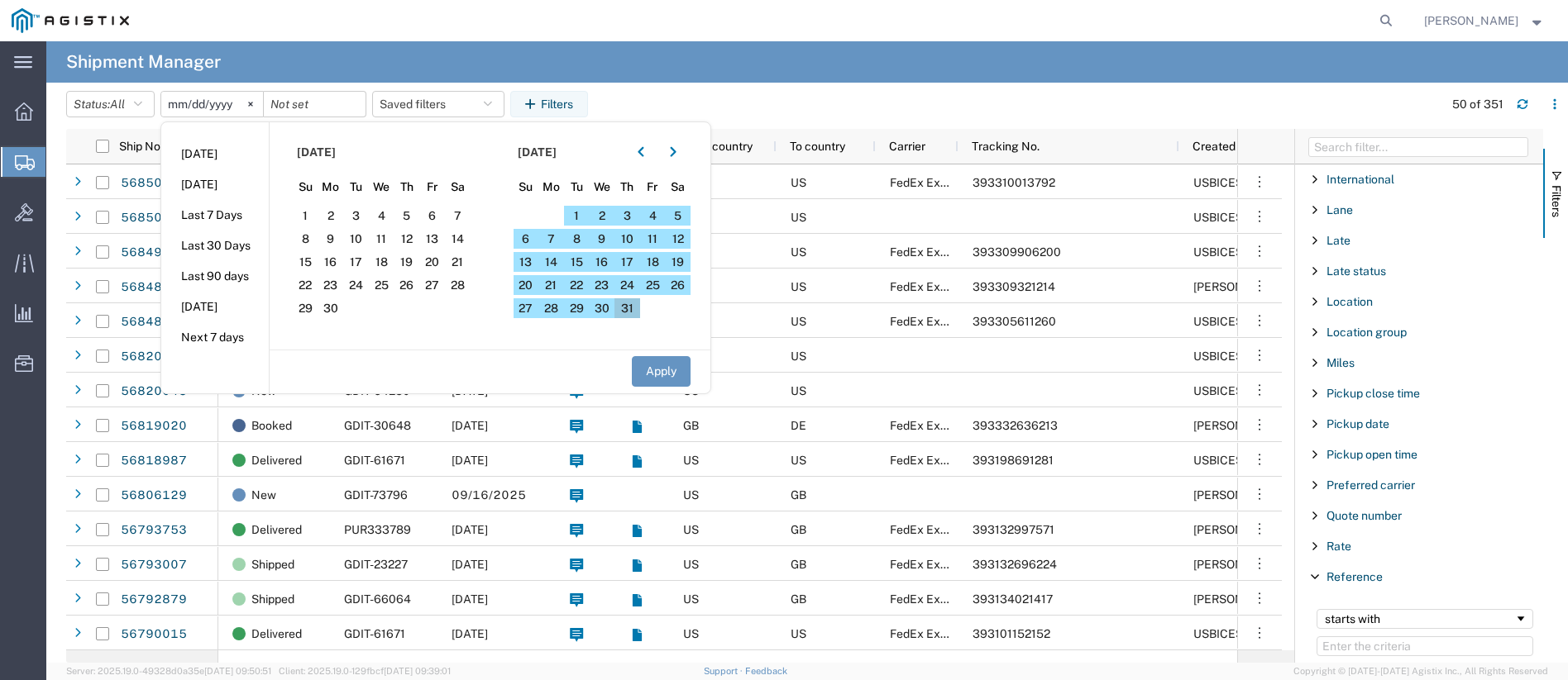
click at [630, 308] on span "31" at bounding box center [627, 309] width 26 height 20
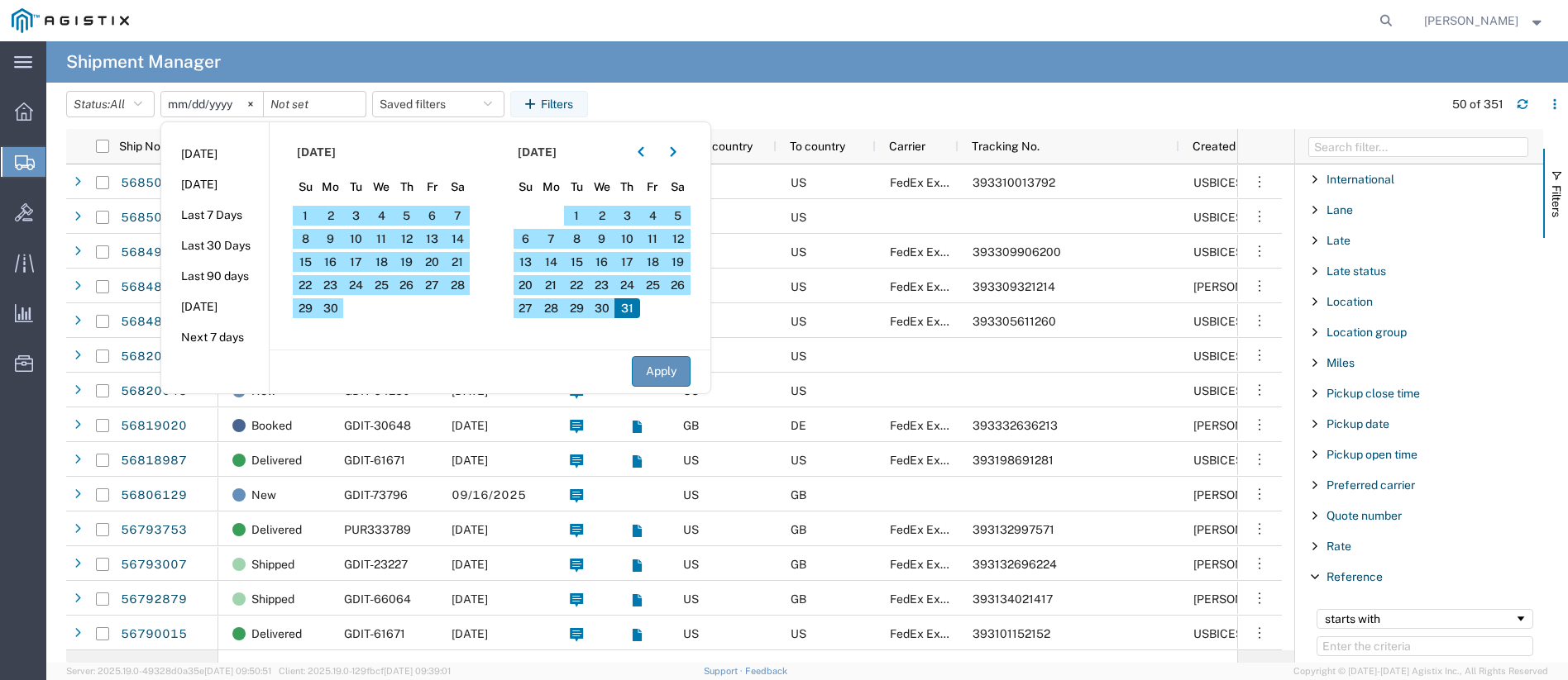
click at [663, 378] on button "Apply" at bounding box center [661, 371] width 59 height 30
type input "2025-07-31"
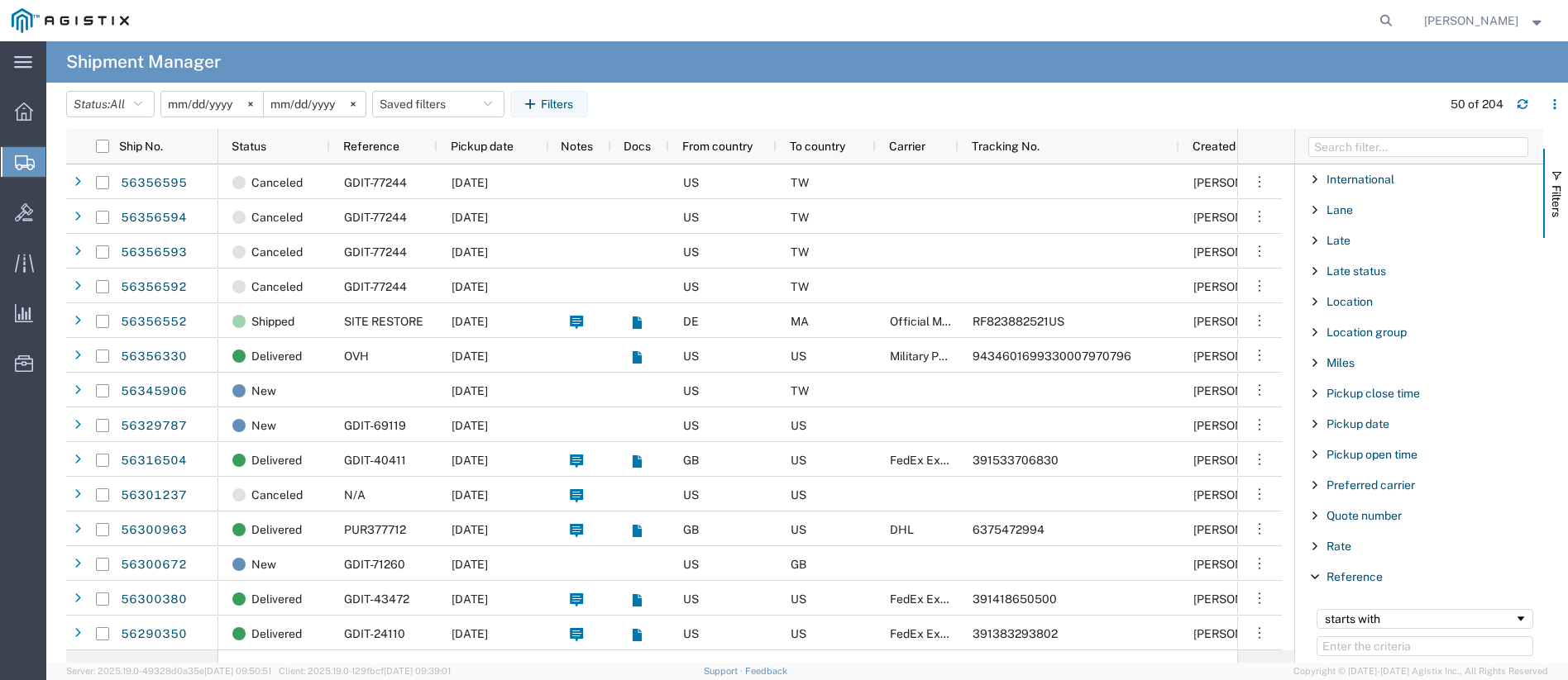
scroll to position [413, 0]
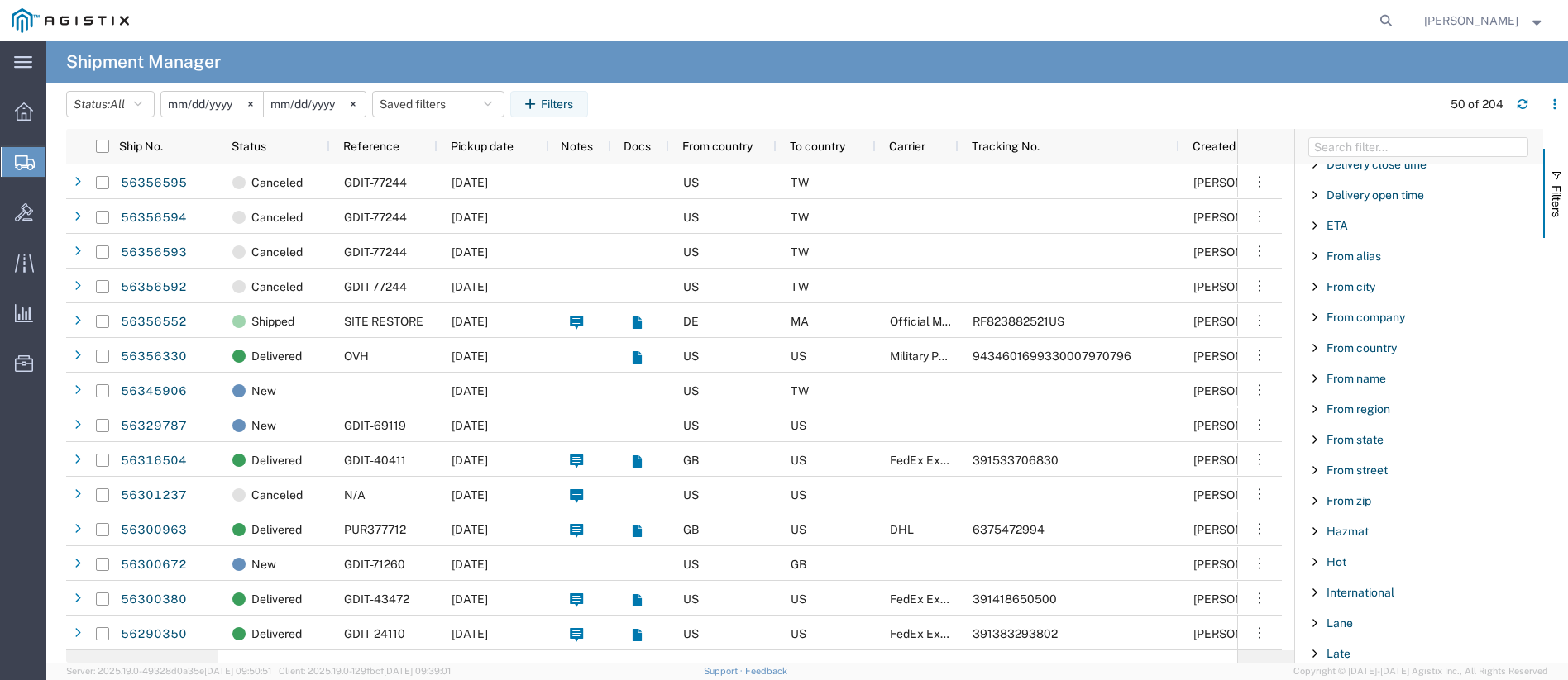
click at [1315, 347] on span "Filter List 66 Filters" at bounding box center [1315, 348] width 13 height 13
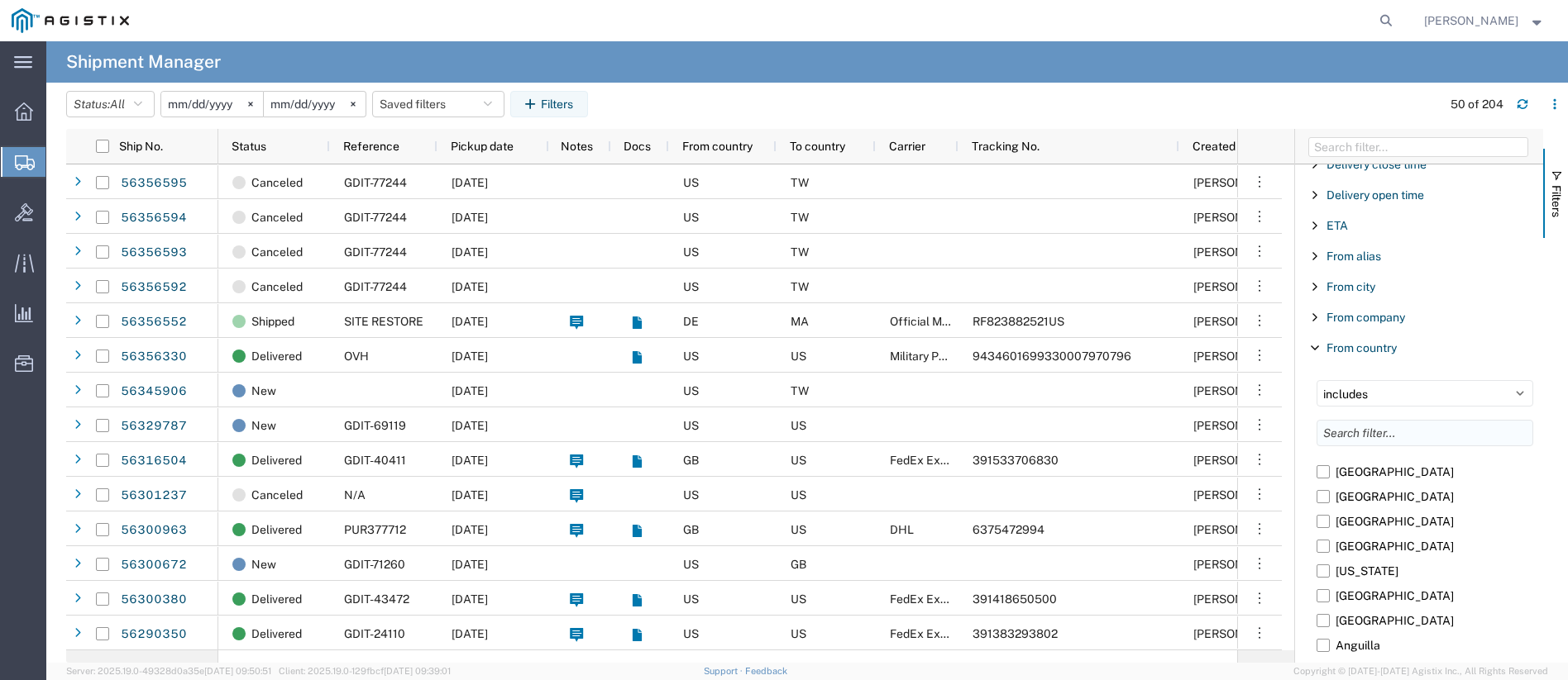
click at [1373, 437] on input "Filter List 66 Filters" at bounding box center [1424, 432] width 217 height 27
type input "uni"
click at [1320, 568] on label "[GEOGRAPHIC_DATA]" at bounding box center [1424, 570] width 217 height 25
click at [0, 0] on input "[GEOGRAPHIC_DATA]" at bounding box center [0, 0] width 0 height 0
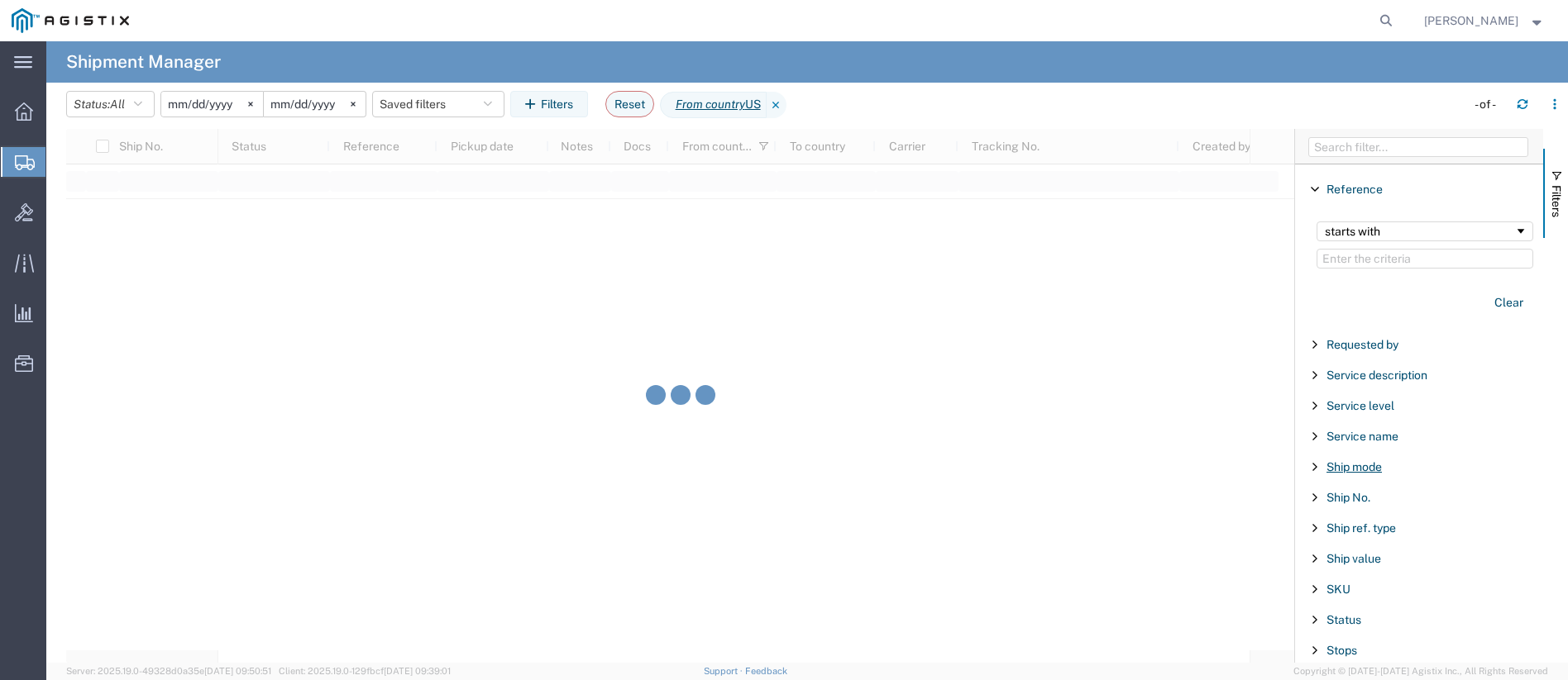
scroll to position [1736, 0]
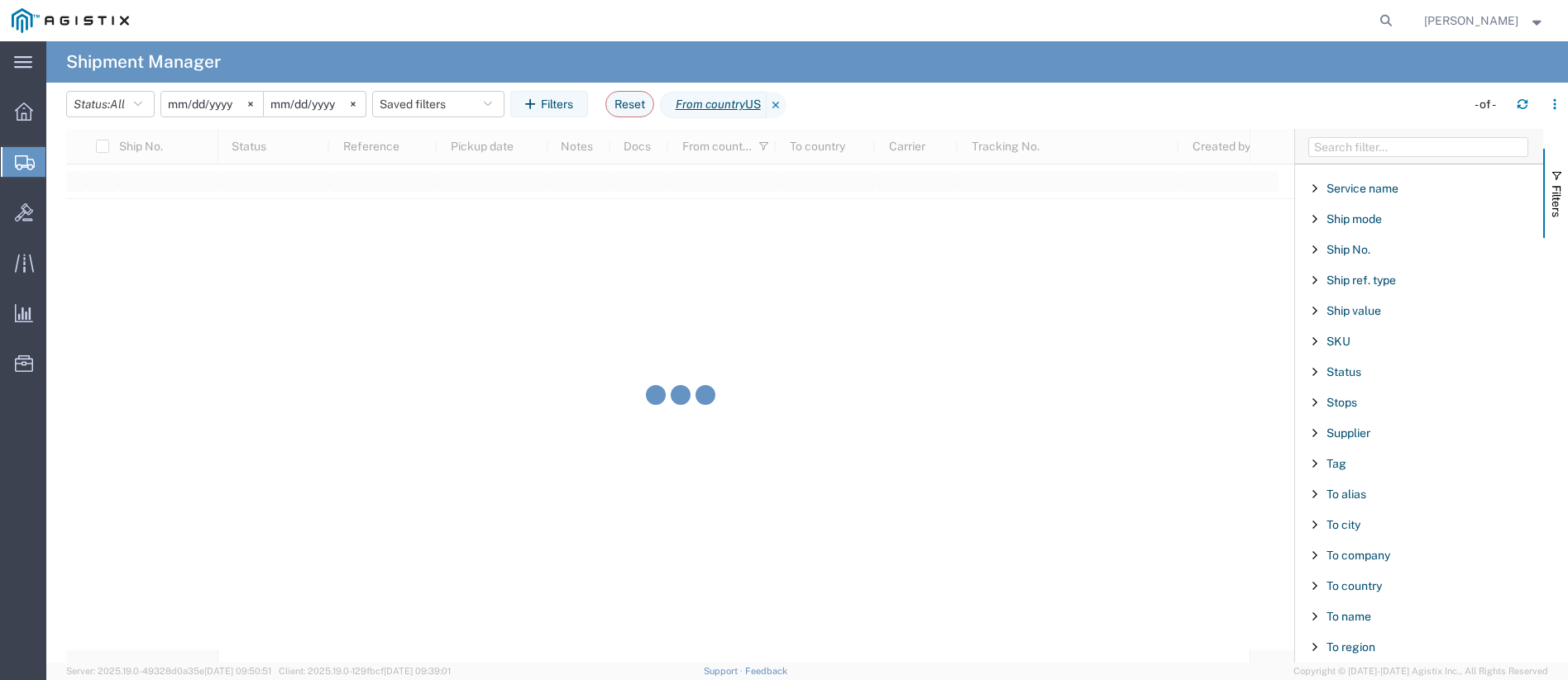
click at [1314, 584] on span "Filter List 66 Filters" at bounding box center [1315, 586] width 13 height 13
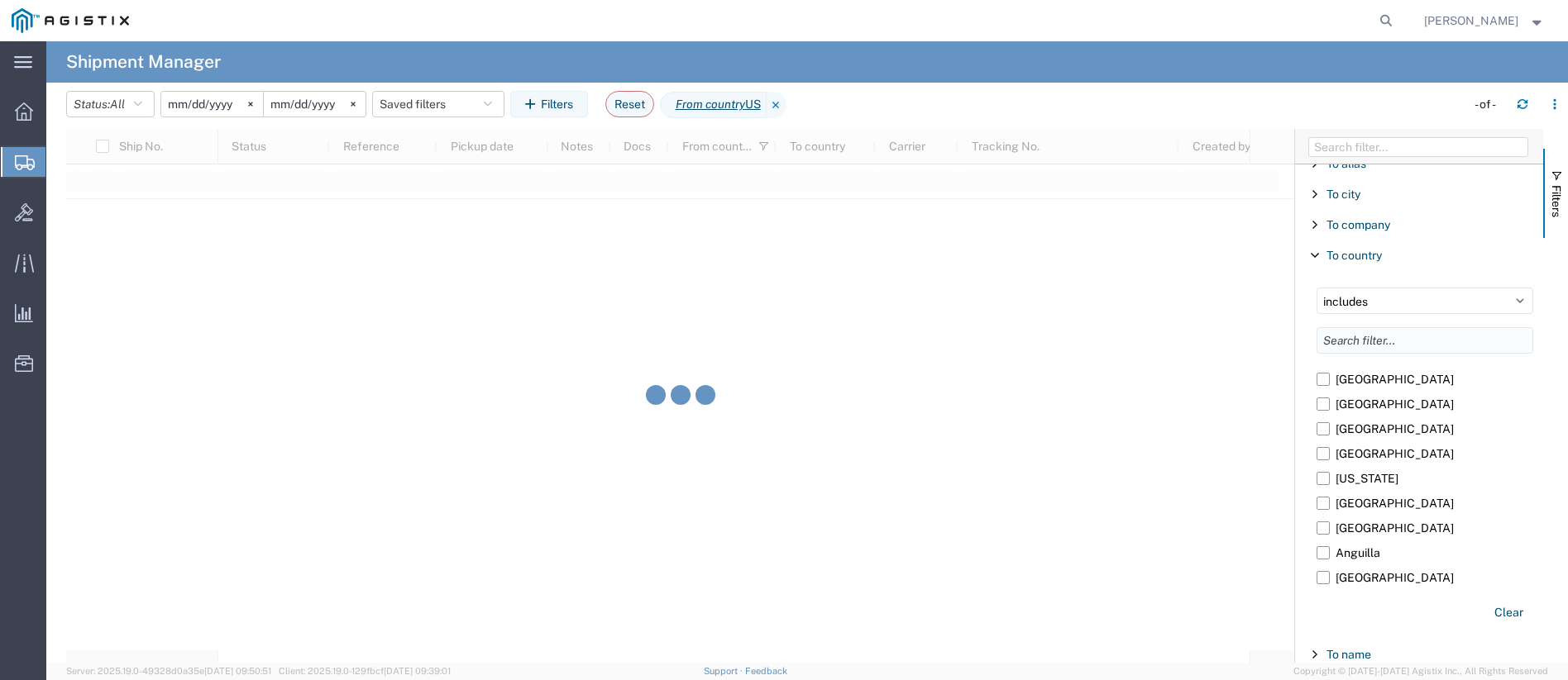
click at [1369, 338] on input "Filter List 66 Filters" at bounding box center [1424, 340] width 217 height 27
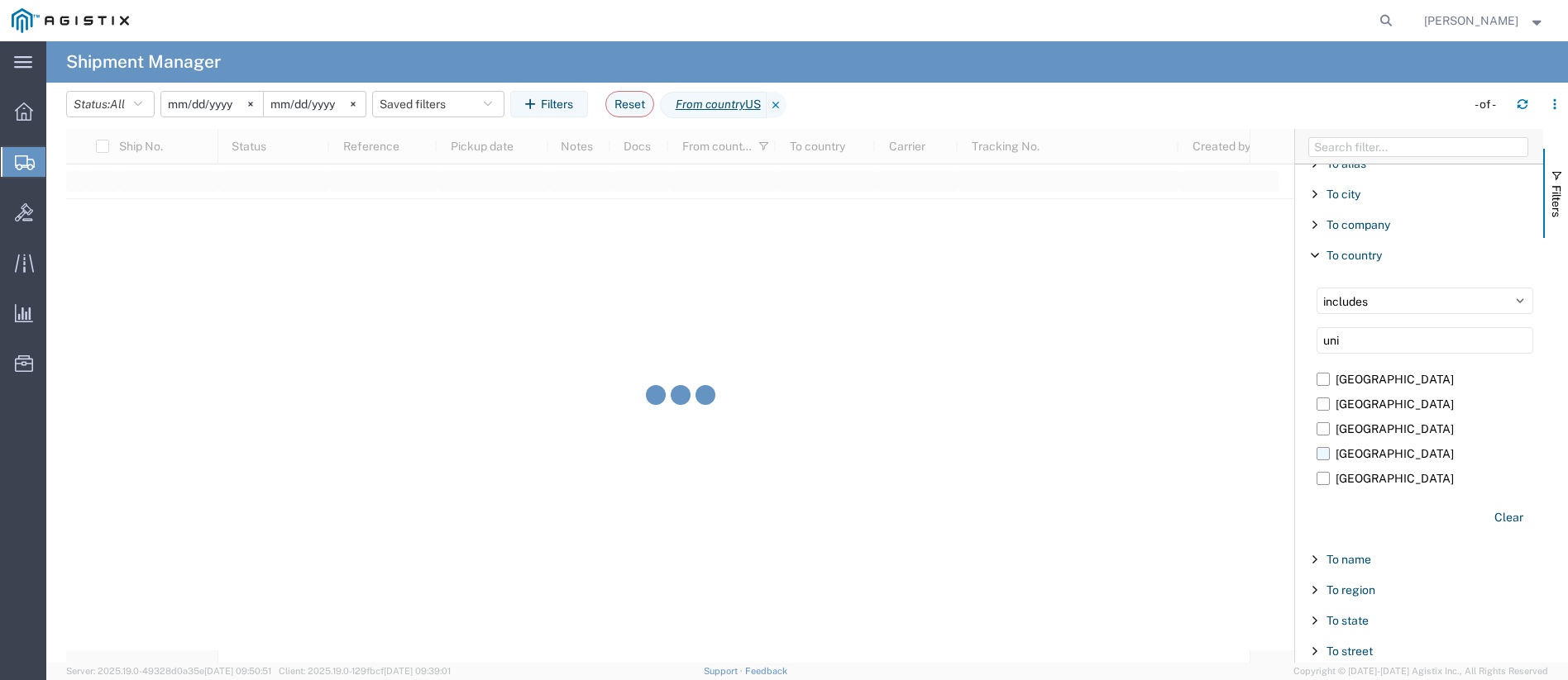
type input "uni"
click at [1324, 449] on label "[GEOGRAPHIC_DATA]" at bounding box center [1424, 453] width 217 height 25
click at [0, 0] on input "[GEOGRAPHIC_DATA]" at bounding box center [0, 0] width 0 height 0
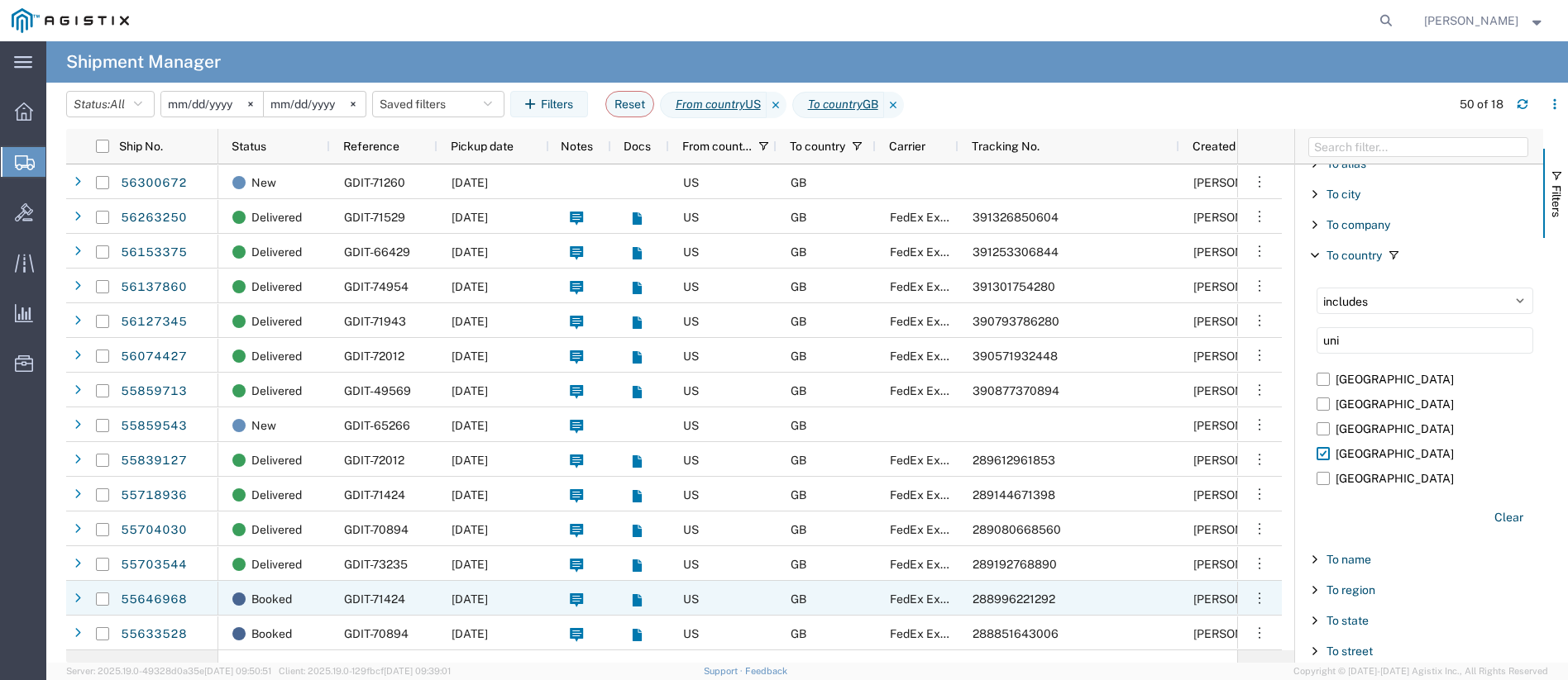
scroll to position [139, 0]
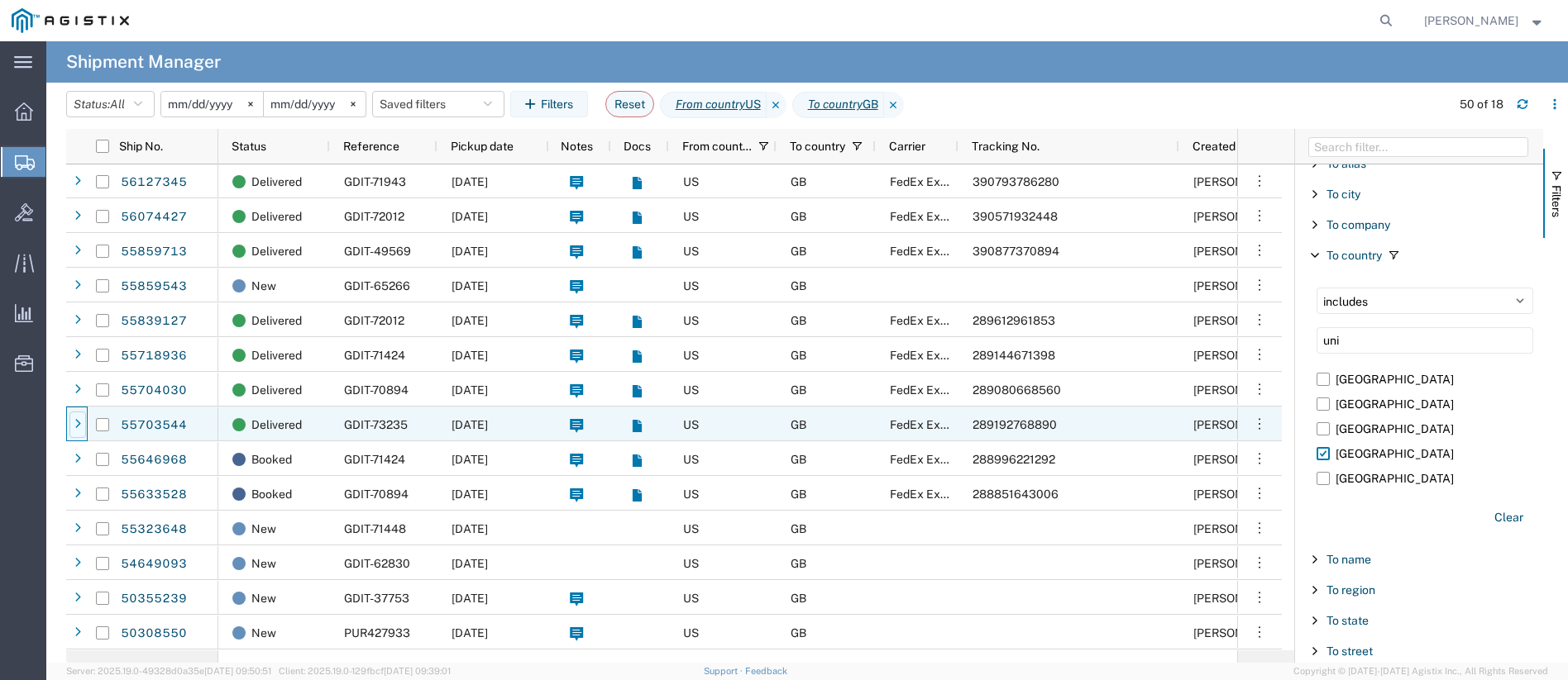
click at [78, 423] on icon at bounding box center [77, 425] width 6 height 12
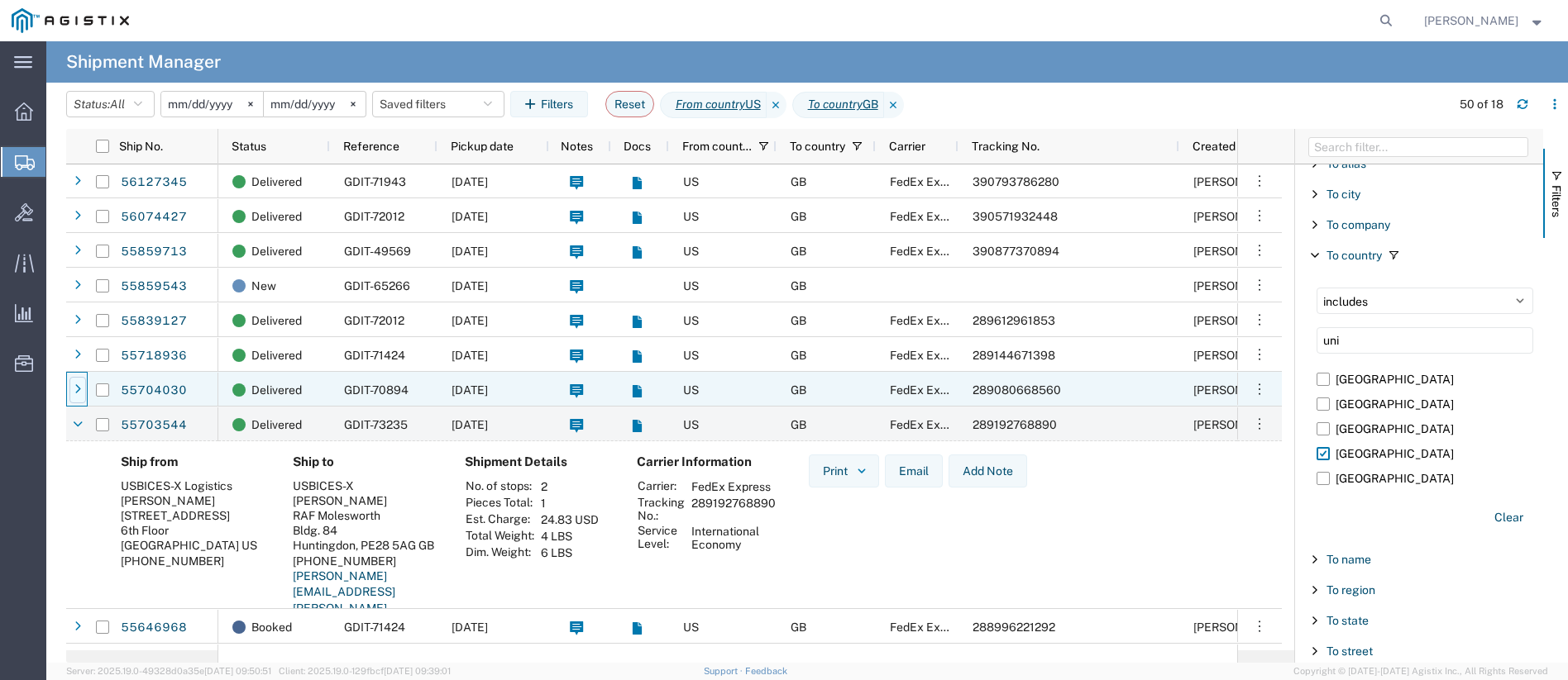
click at [76, 388] on icon at bounding box center [77, 390] width 6 height 12
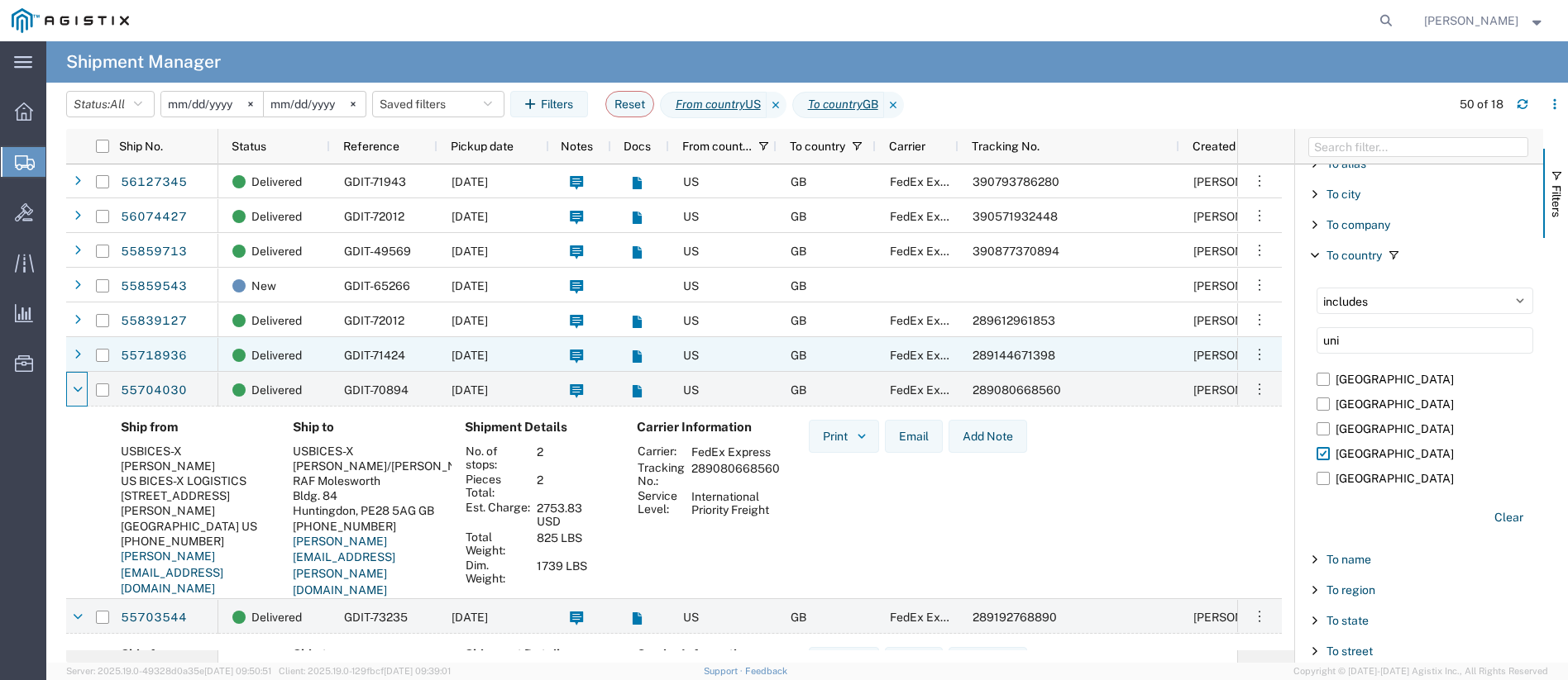
click at [74, 356] on icon at bounding box center [77, 356] width 6 height 12
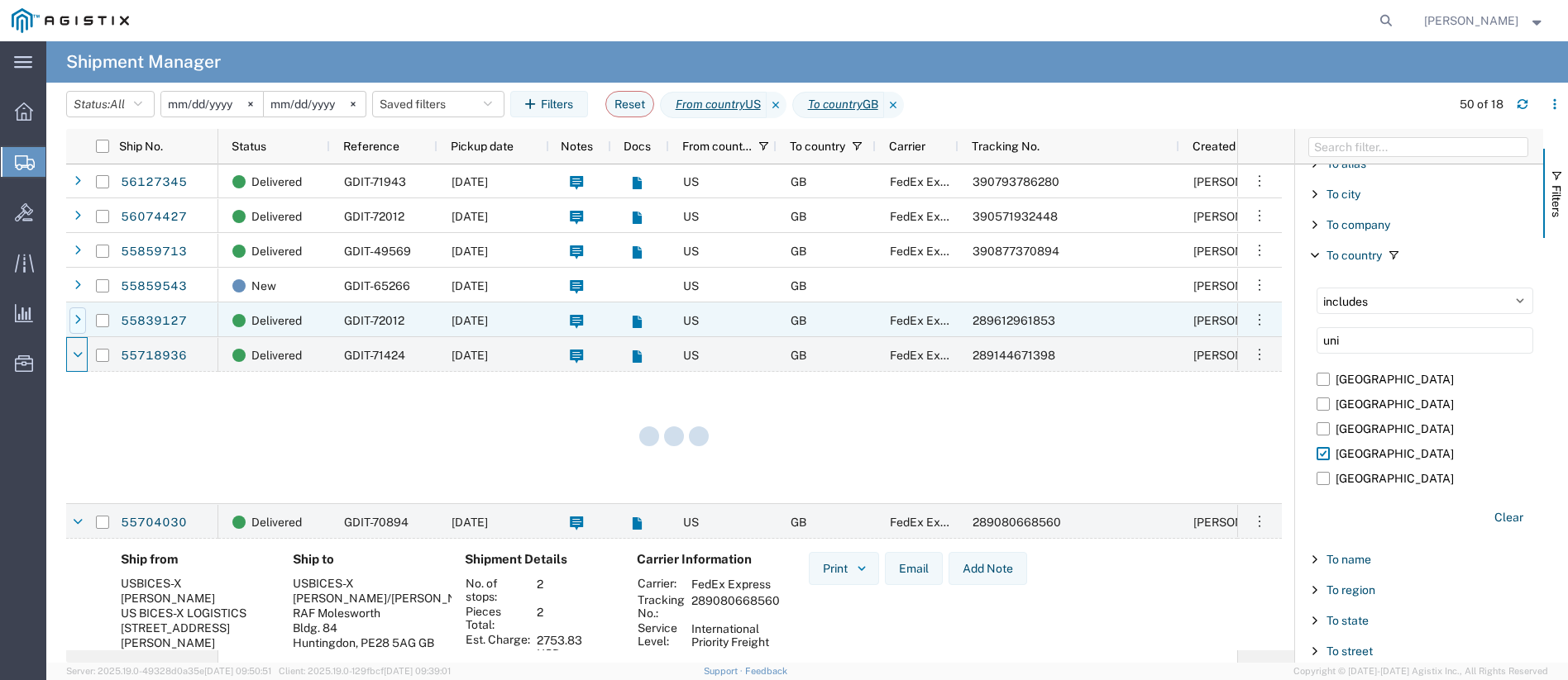
click at [79, 320] on icon at bounding box center [77, 321] width 6 height 12
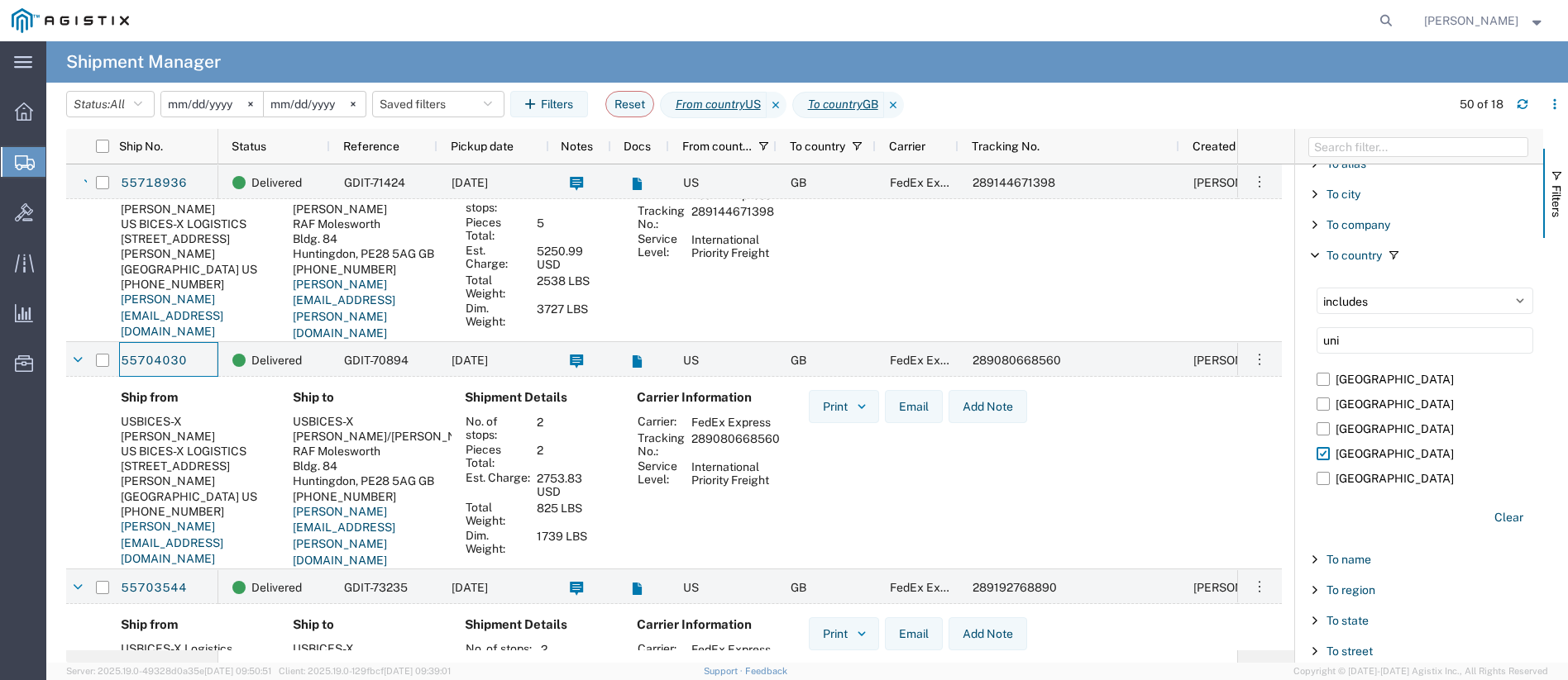
scroll to position [546, 0]
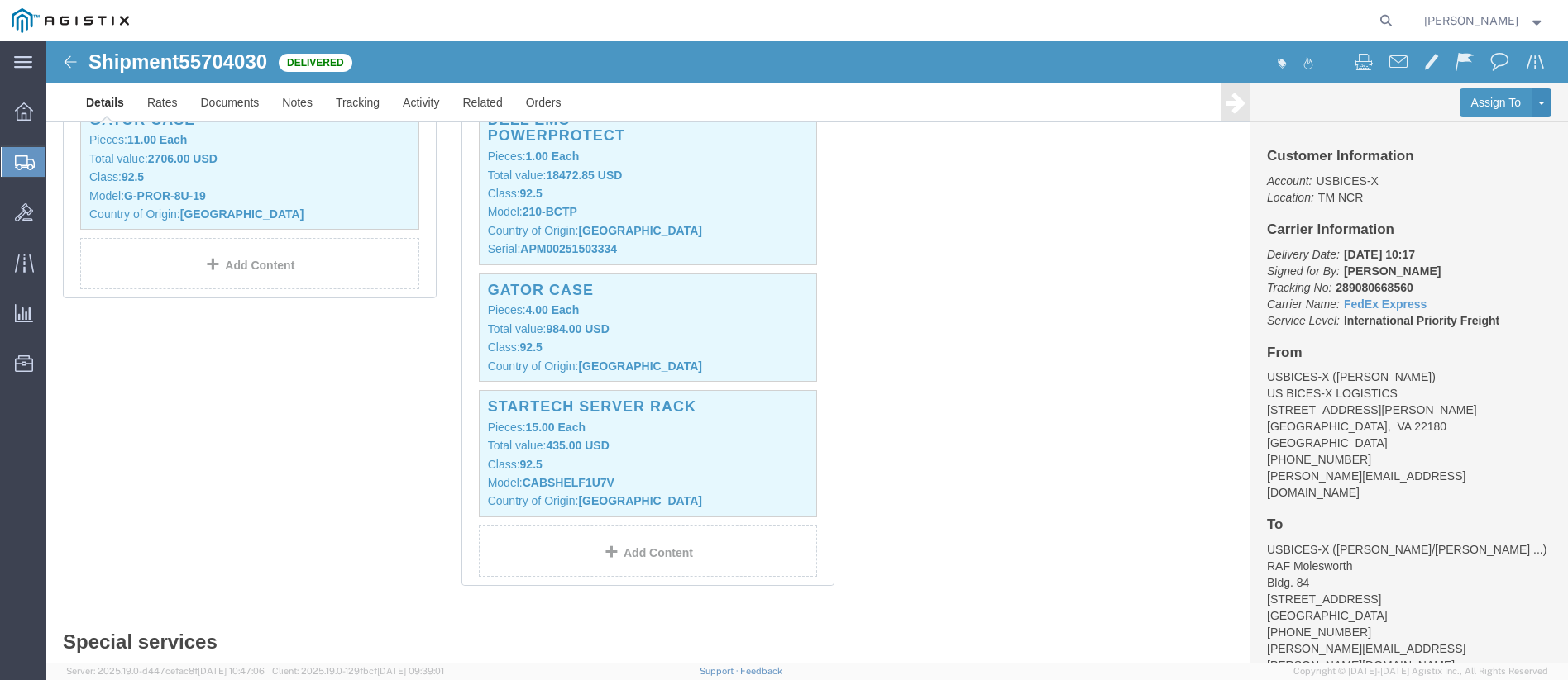
scroll to position [744, 0]
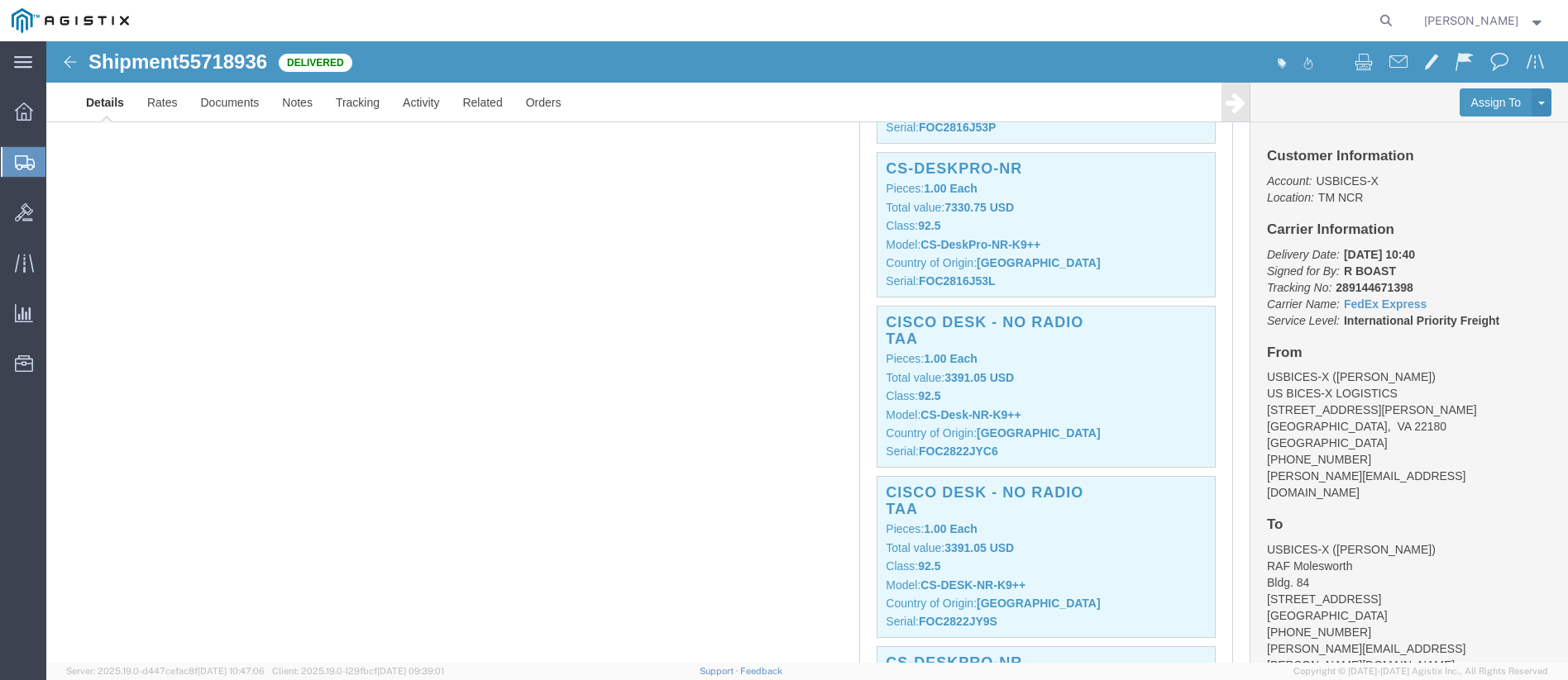
scroll to position [2976, 0]
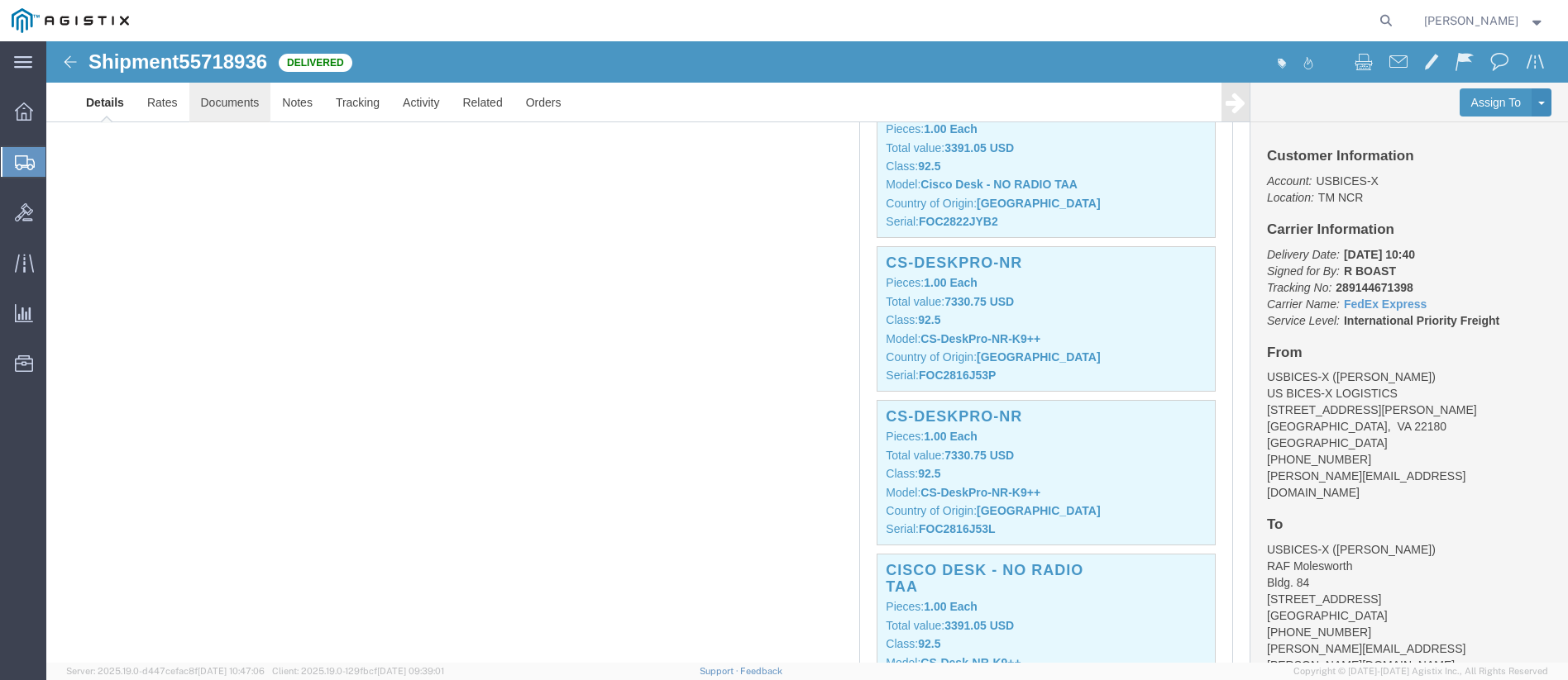
click link "Documents"
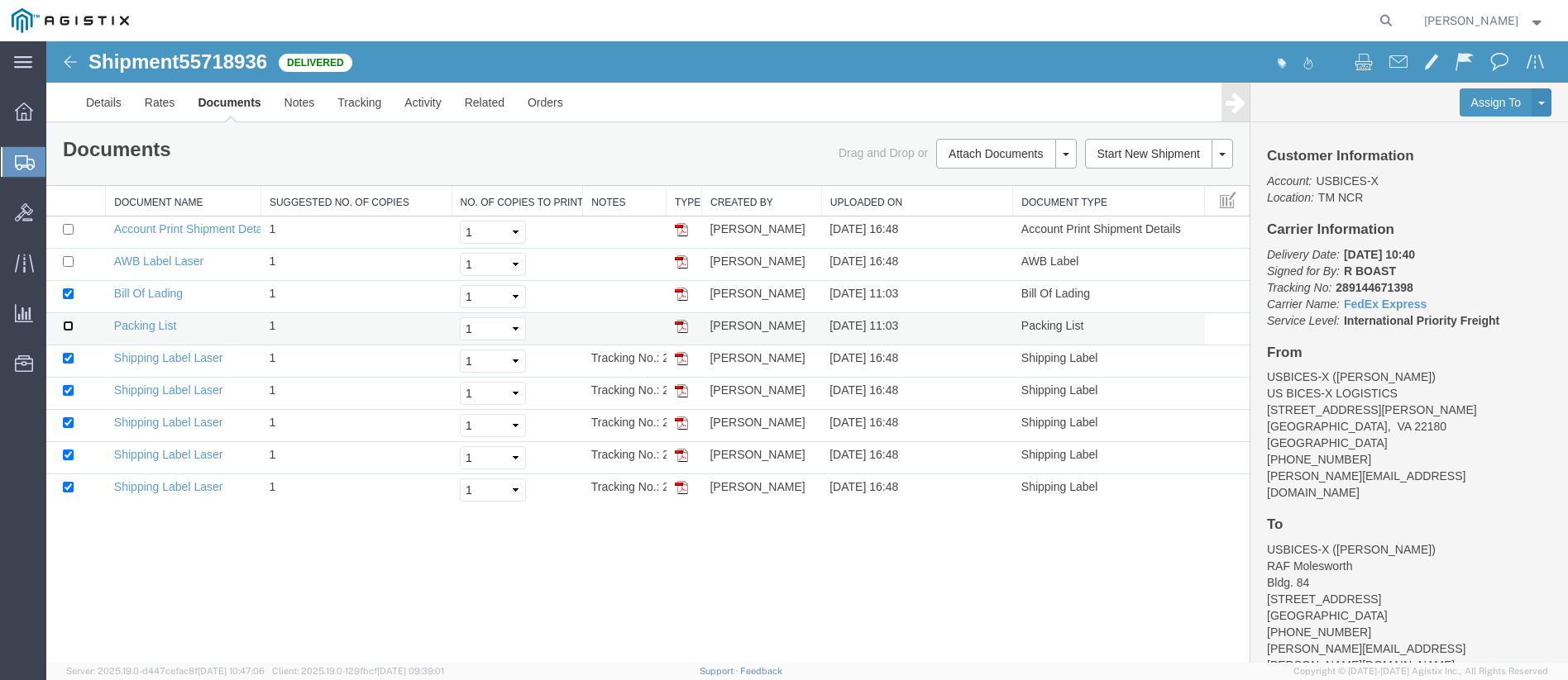
click at [69, 323] on input "checkbox" at bounding box center [69, 326] width 11 height 11
checkbox input "true"
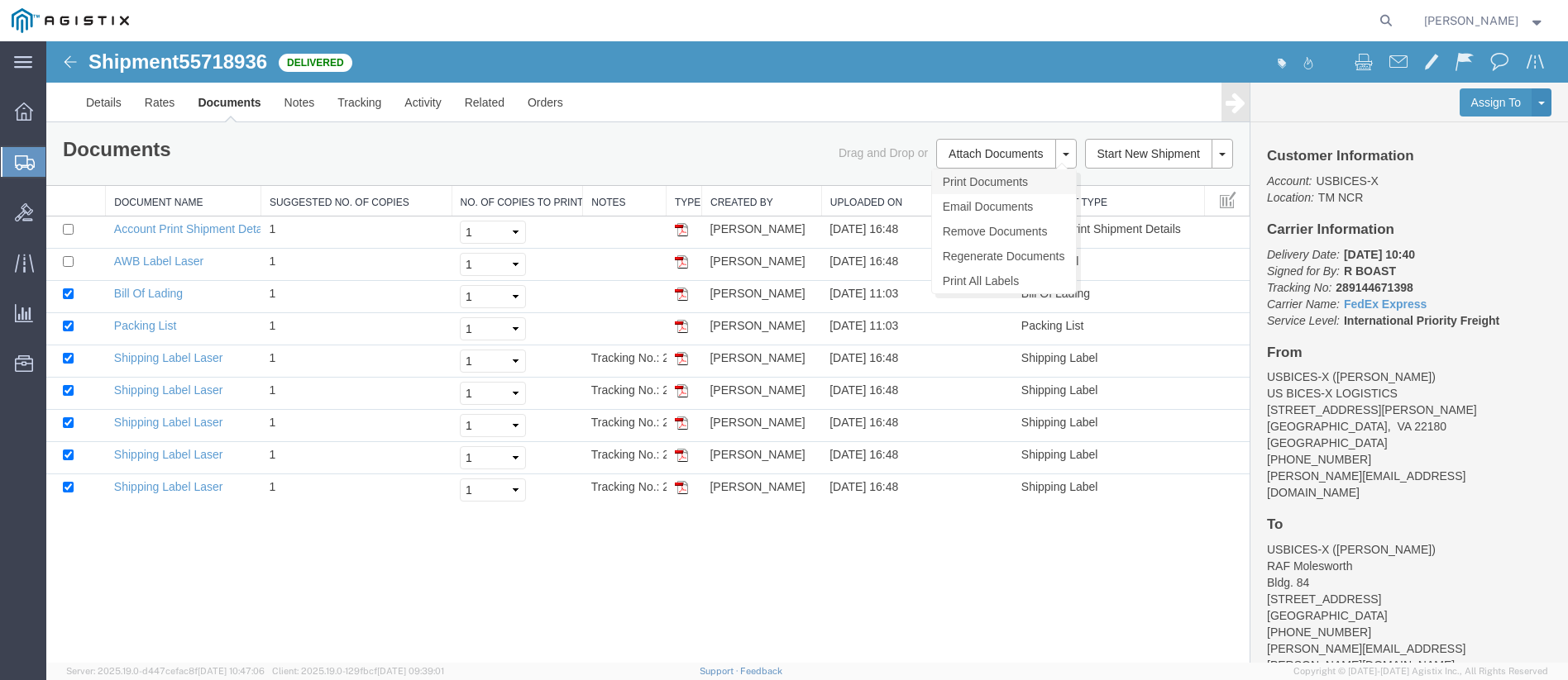
click at [1003, 182] on link "Print Documents" at bounding box center [1003, 181] width 144 height 25
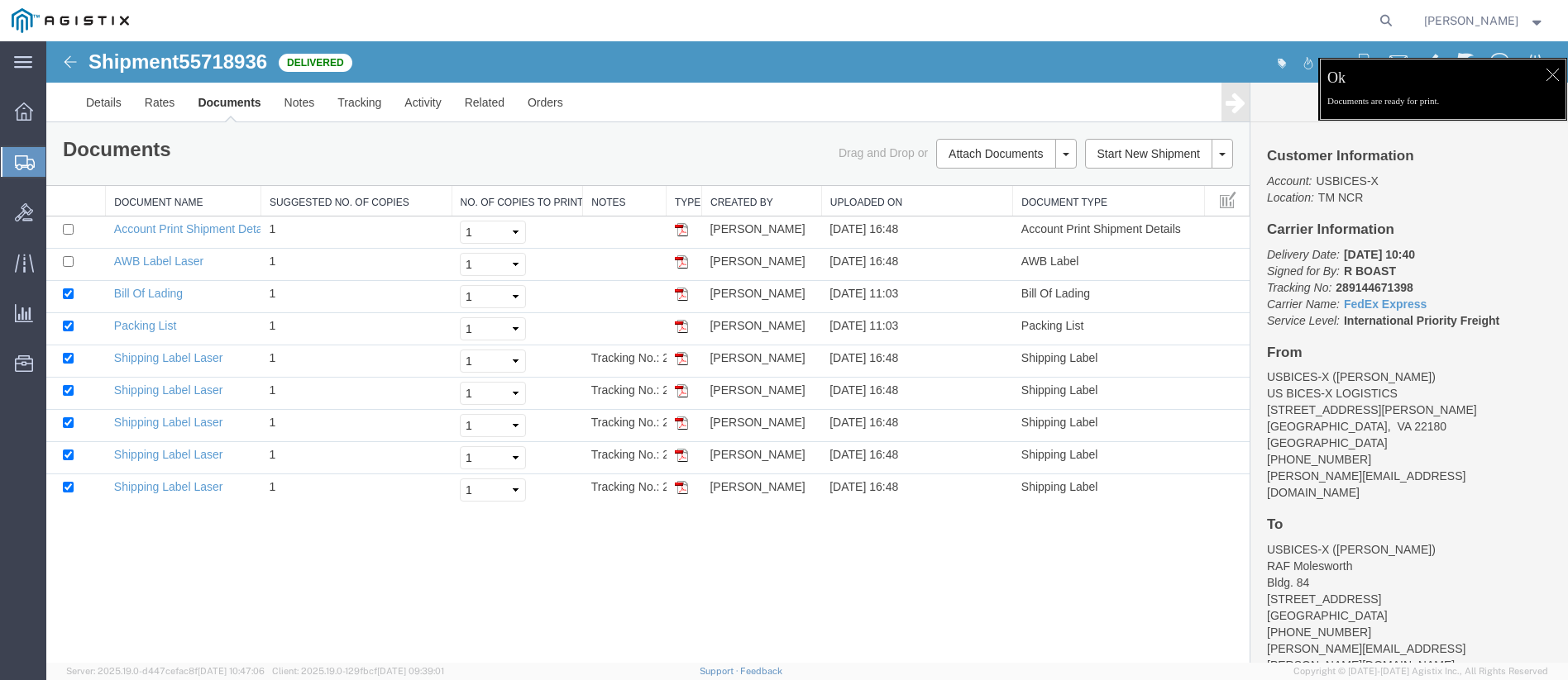
click at [1360, 88] on span "Ok" at bounding box center [1443, 81] width 230 height 27
click at [1552, 77] on div at bounding box center [1552, 74] width 25 height 25
